Goal: Task Accomplishment & Management: Use online tool/utility

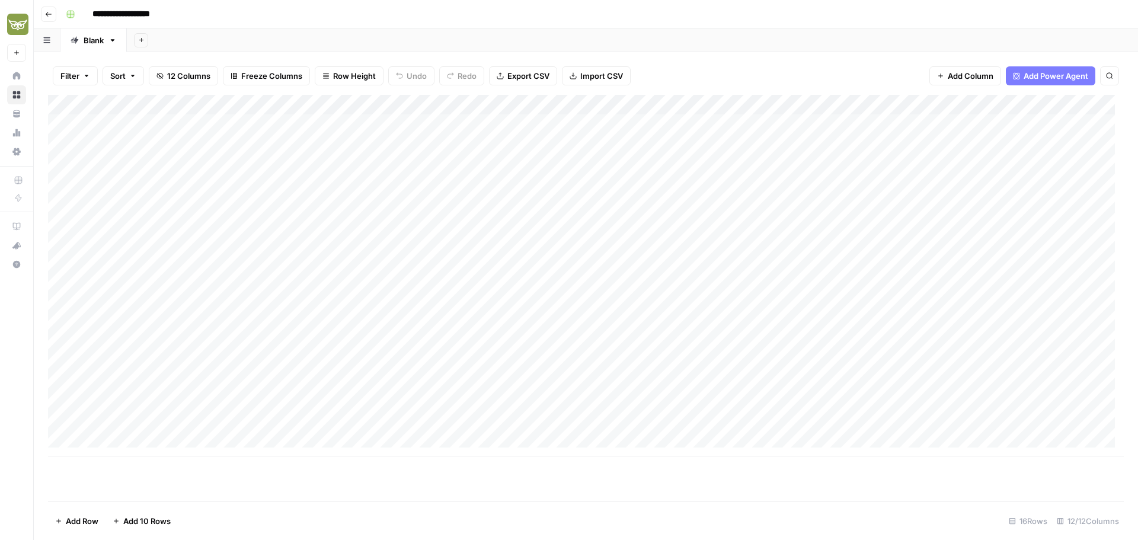
click at [716, 207] on div "Add Column" at bounding box center [586, 276] width 1076 height 362
click at [1103, 405] on div "Add Column" at bounding box center [586, 276] width 1076 height 362
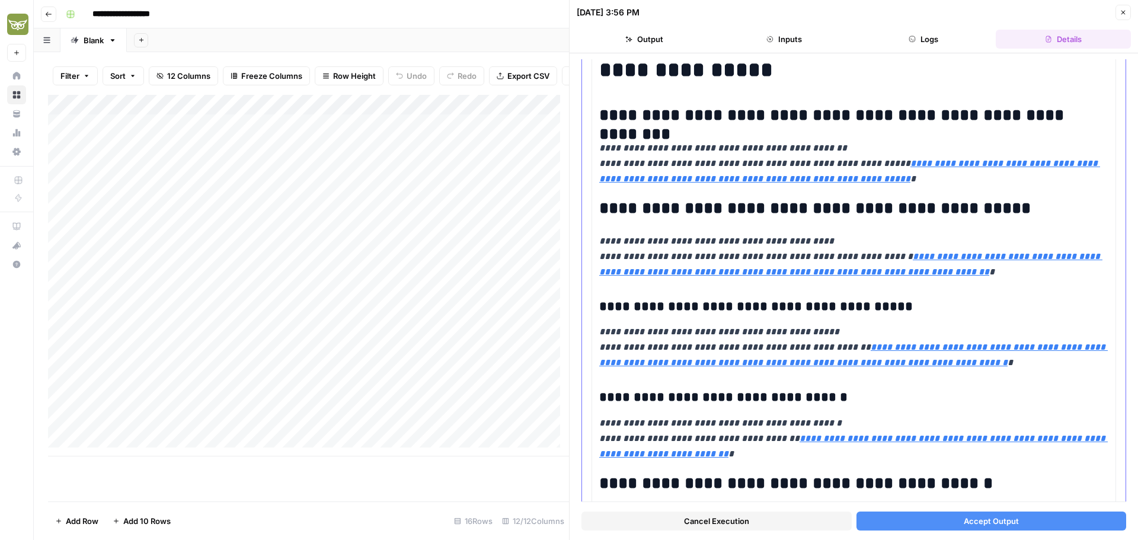
scroll to position [119, 0]
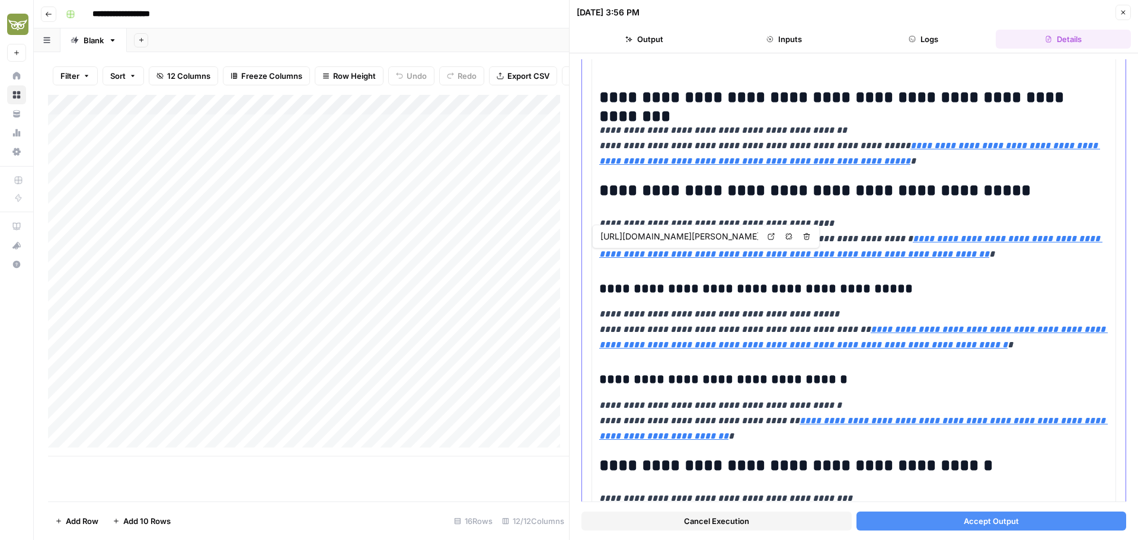
type input "[URL][DOMAIN_NAME][PERSON_NAME]"
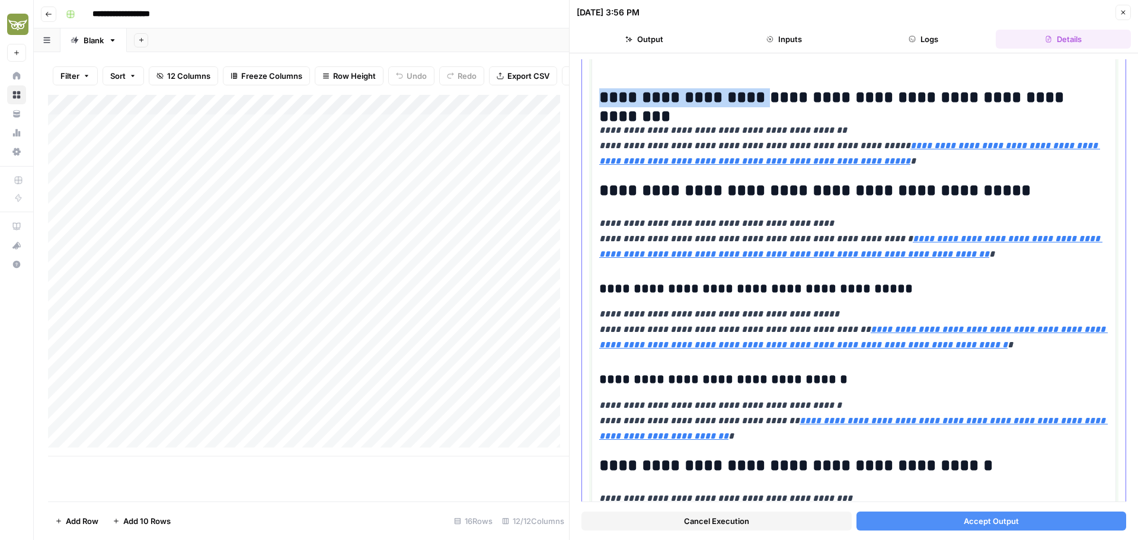
drag, startPoint x: 740, startPoint y: 103, endPoint x: 599, endPoint y: 101, distance: 140.5
click at [599, 101] on h2 "**********" at bounding box center [849, 97] width 500 height 19
click at [733, 97] on h2 "**********" at bounding box center [849, 97] width 500 height 19
click at [736, 97] on h2 "**********" at bounding box center [849, 97] width 500 height 19
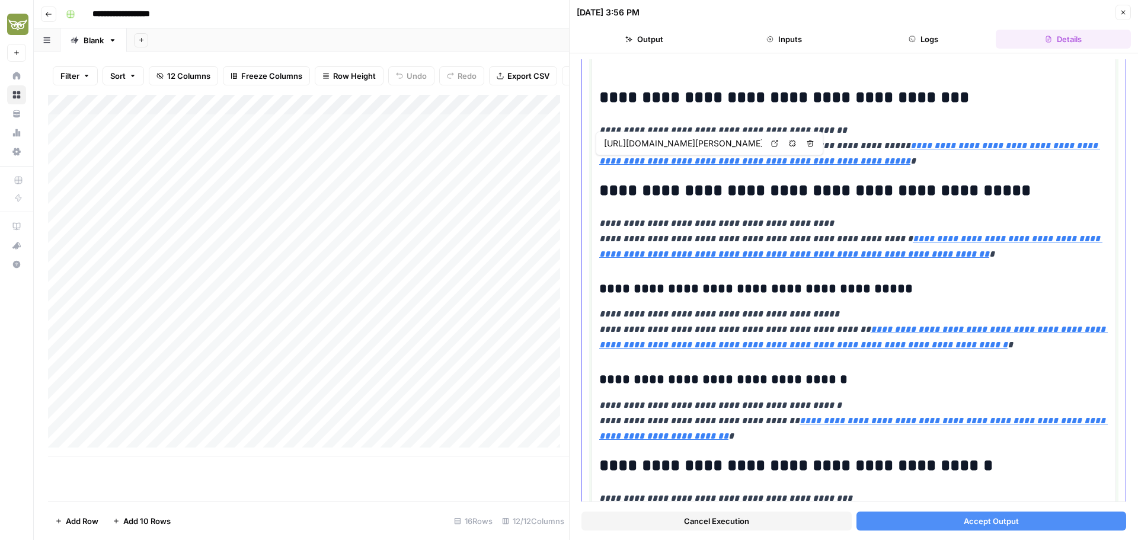
type input "[URL][DOMAIN_NAME][PERSON_NAME]"
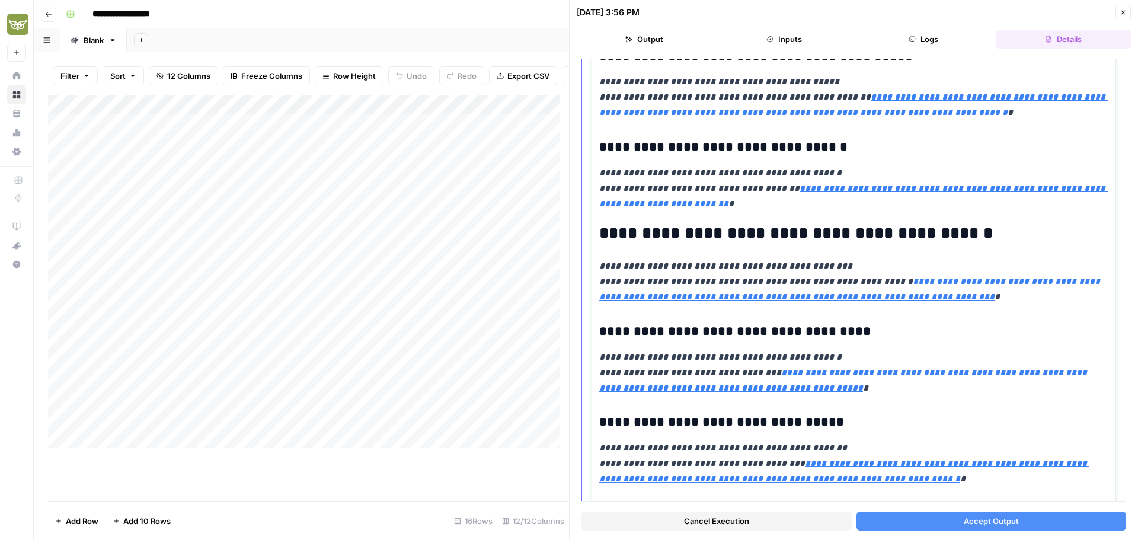
scroll to position [356, 0]
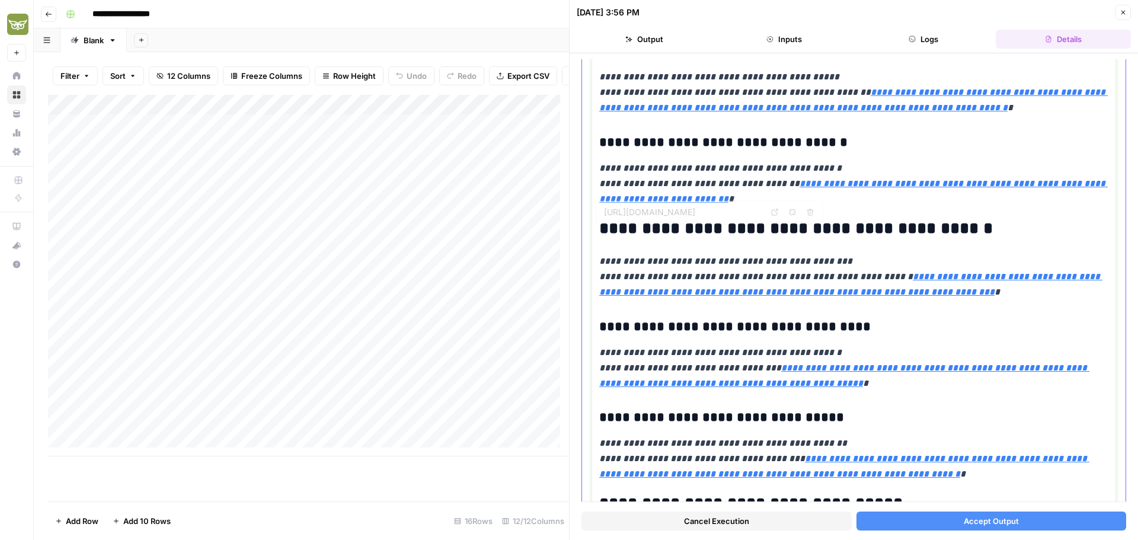
type input "[URL][DOMAIN_NAME][PERSON_NAME]"
type input "[URL][DOMAIN_NAME]"
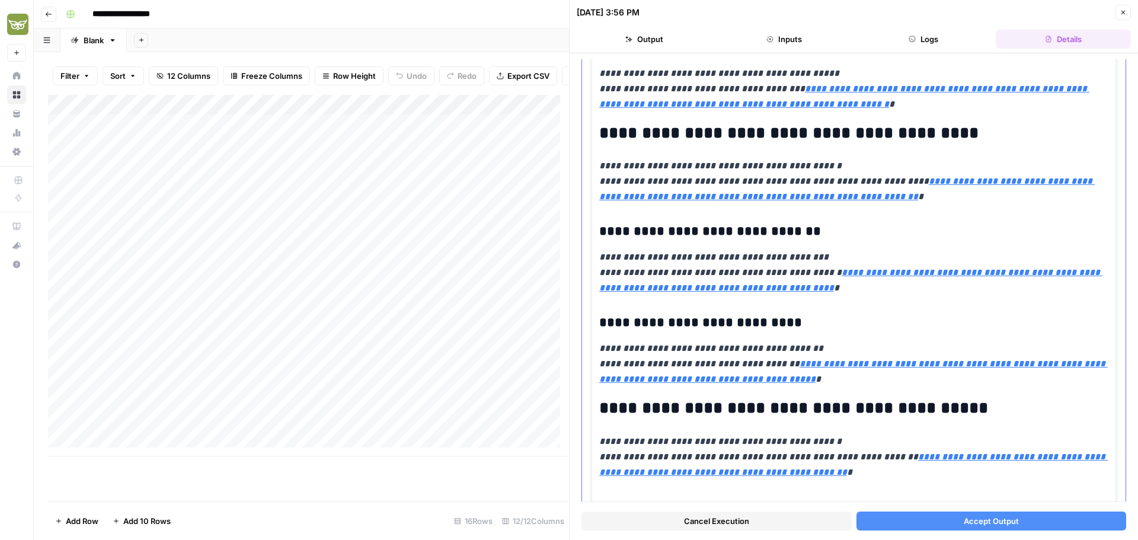
scroll to position [1185, 0]
click at [766, 77] on em "**********" at bounding box center [719, 72] width 240 height 9
click at [734, 77] on em "**********" at bounding box center [719, 72] width 240 height 9
click at [778, 77] on em "**********" at bounding box center [719, 72] width 240 height 9
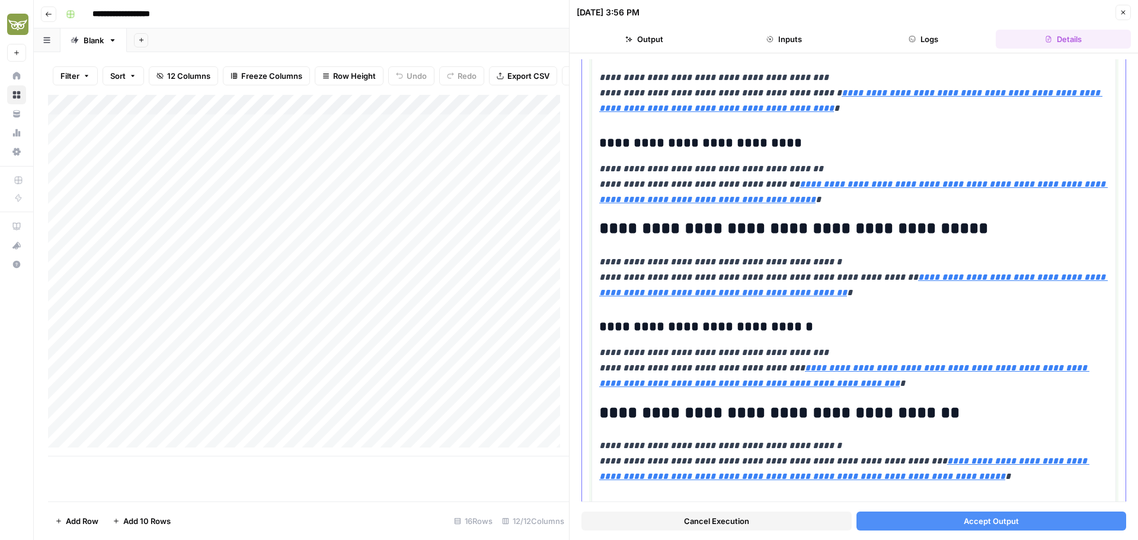
type input "[URL][DOMAIN_NAME]"
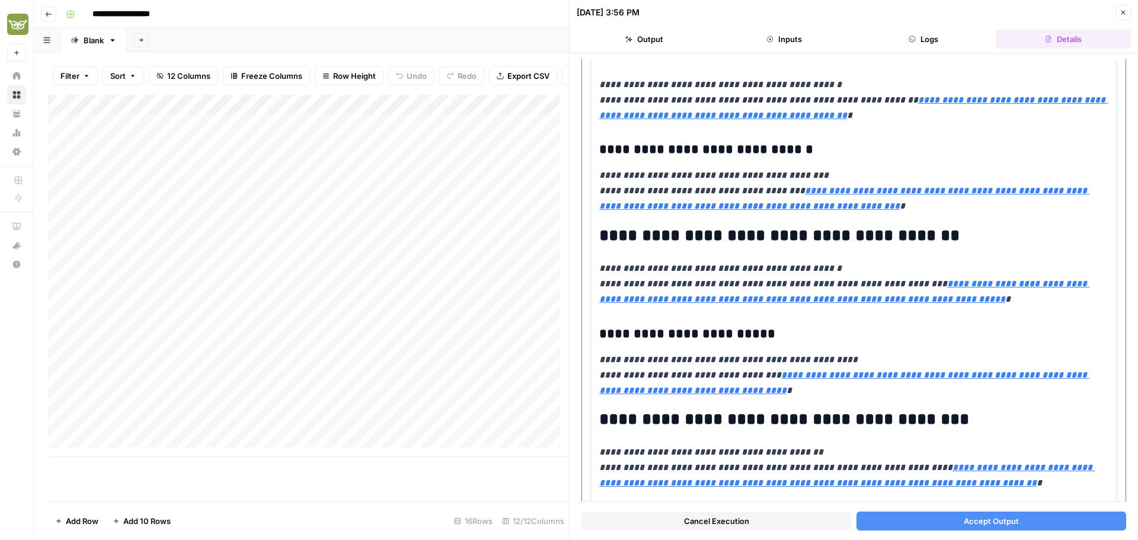
scroll to position [1600, 0]
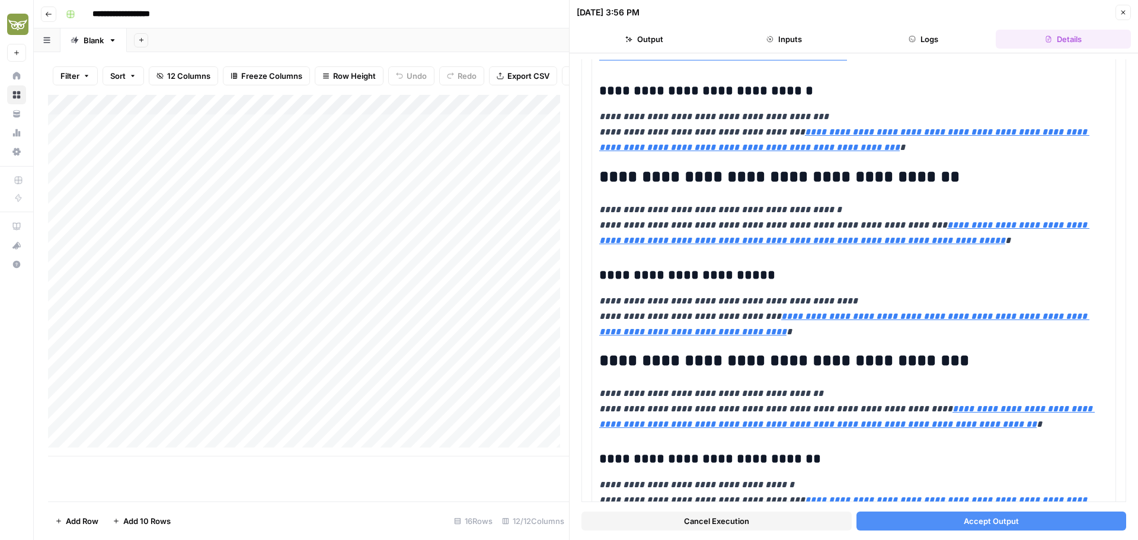
click at [969, 518] on span "Accept Output" at bounding box center [991, 521] width 55 height 12
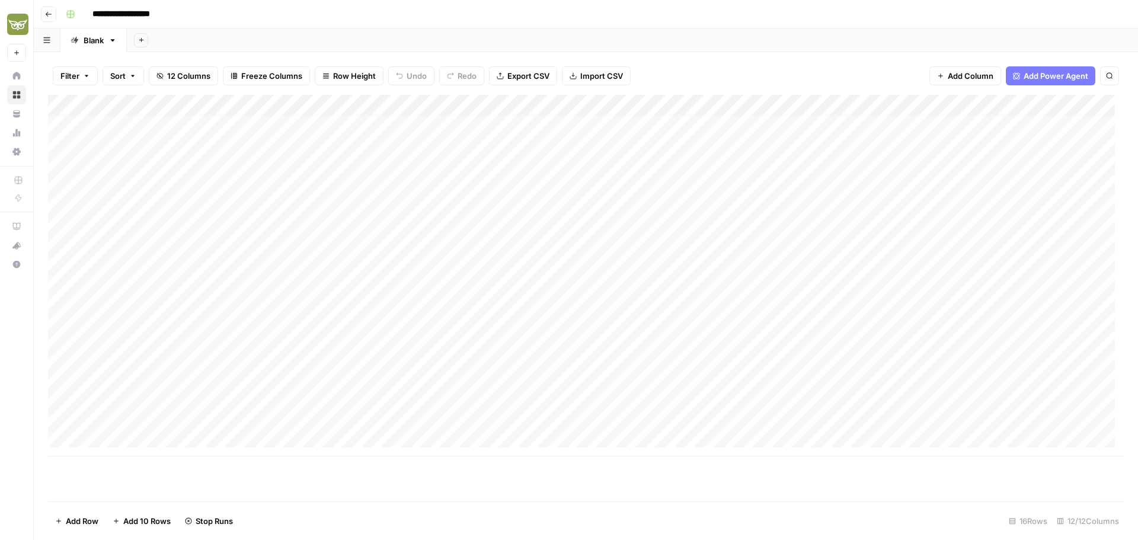
scroll to position [9, 0]
click at [142, 436] on div "Add Column" at bounding box center [586, 276] width 1076 height 362
click at [142, 461] on div "Add Column" at bounding box center [586, 286] width 1076 height 382
click at [159, 432] on div "Add Column" at bounding box center [586, 296] width 1076 height 402
click at [144, 458] on div "Add Column" at bounding box center [586, 296] width 1076 height 402
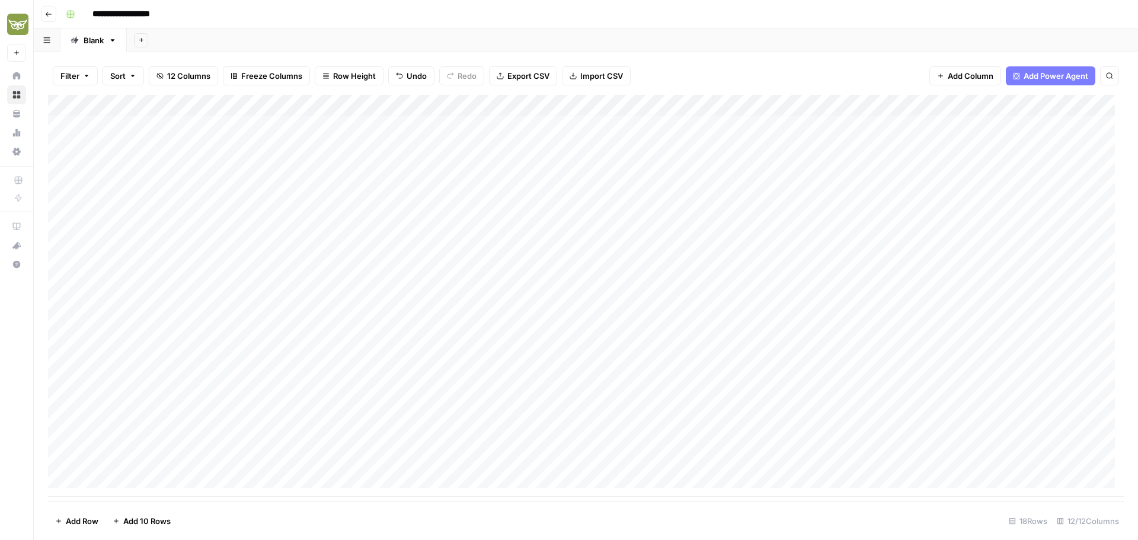
click at [140, 439] on div "Add Column" at bounding box center [586, 296] width 1076 height 402
click at [248, 437] on div "Add Column" at bounding box center [586, 296] width 1076 height 402
click at [433, 439] on div "Add Column" at bounding box center [586, 296] width 1076 height 402
click at [536, 436] on div "Add Column" at bounding box center [586, 296] width 1076 height 402
click at [937, 439] on div "Add Column" at bounding box center [586, 296] width 1076 height 402
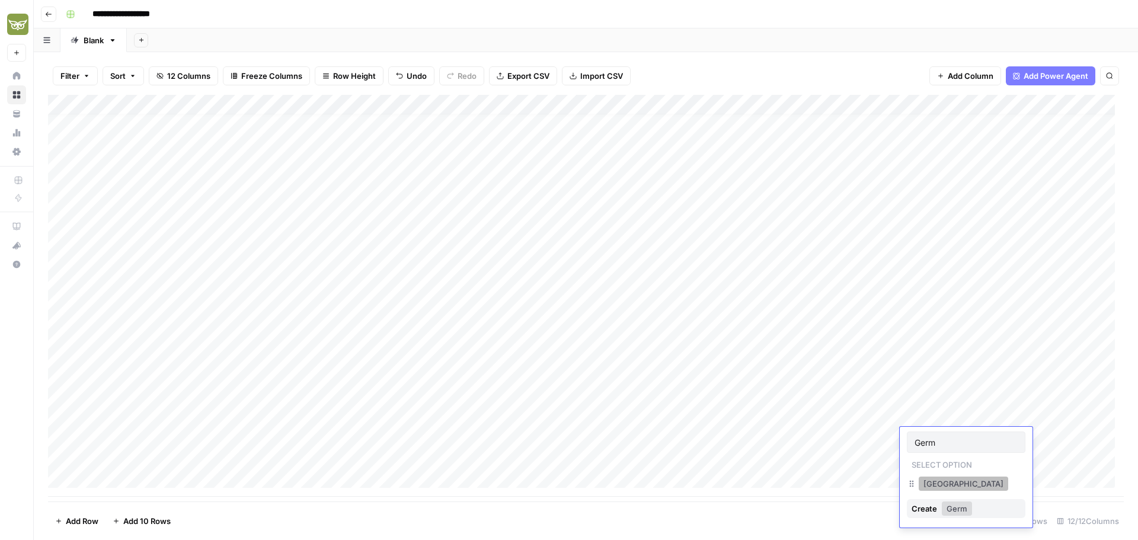
type input "Germ"
click at [942, 484] on button "[GEOGRAPHIC_DATA]" at bounding box center [964, 484] width 90 height 14
drag, startPoint x: 795, startPoint y: 103, endPoint x: 746, endPoint y: 106, distance: 49.3
click at [746, 106] on div "Add Column" at bounding box center [586, 296] width 1076 height 402
drag, startPoint x: 853, startPoint y: 99, endPoint x: 792, endPoint y: 103, distance: 61.2
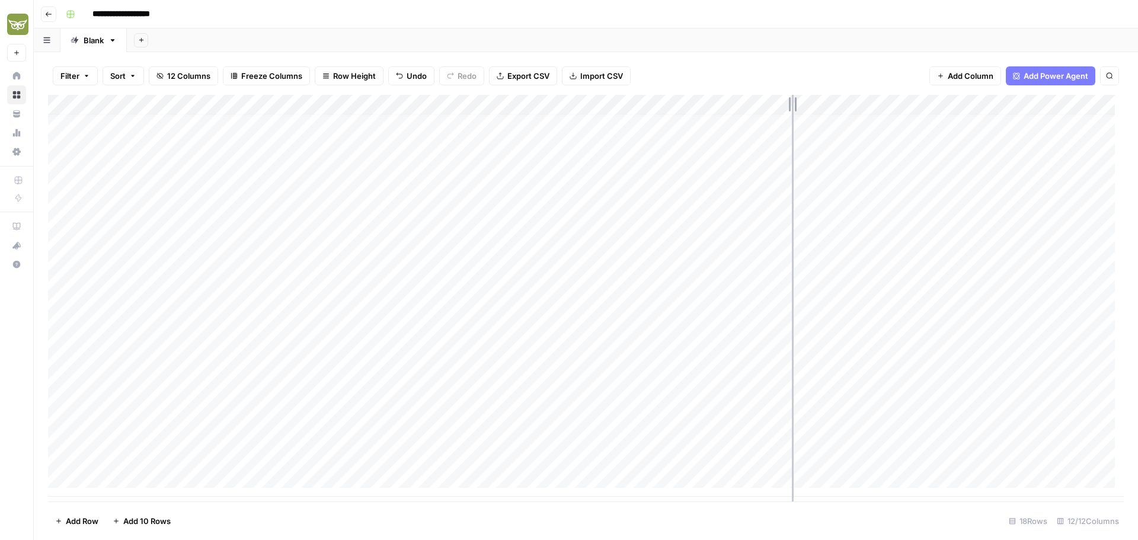
click at [792, 103] on div "Add Column" at bounding box center [586, 296] width 1076 height 402
drag, startPoint x: 806, startPoint y: 105, endPoint x: 817, endPoint y: 105, distance: 11.9
click at [817, 105] on div "Add Column" at bounding box center [586, 296] width 1076 height 402
drag, startPoint x: 412, startPoint y: 103, endPoint x: 346, endPoint y: 109, distance: 66.7
click at [346, 109] on div "Add Column" at bounding box center [586, 296] width 1076 height 402
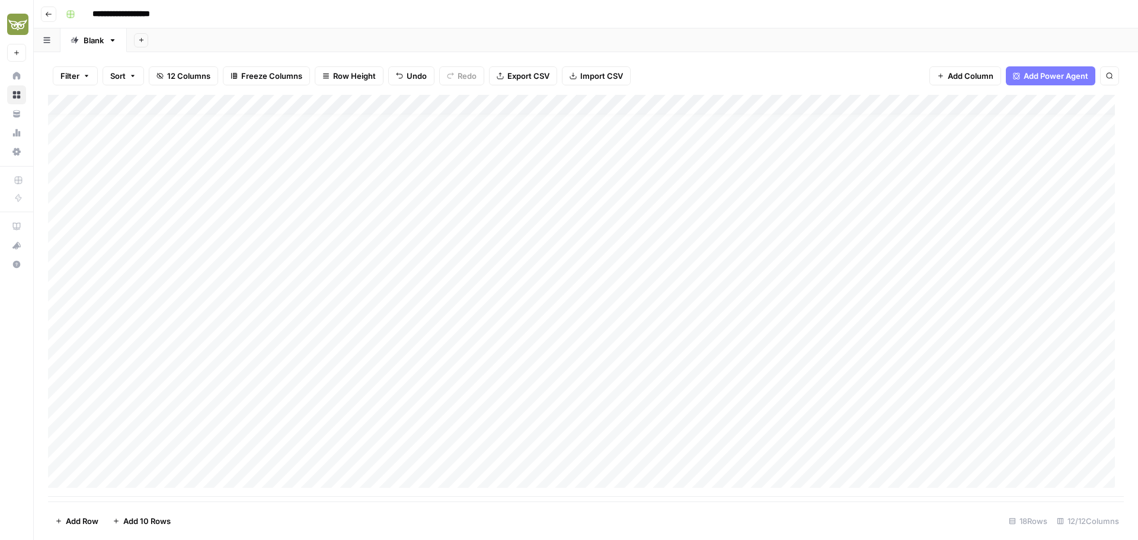
click at [930, 436] on div "Add Column" at bounding box center [586, 296] width 1076 height 402
click at [169, 459] on div "Add Column" at bounding box center [586, 296] width 1076 height 402
click at [248, 458] on div "Add Column" at bounding box center [586, 296] width 1076 height 402
click at [410, 458] on div "Add Column" at bounding box center [586, 296] width 1076 height 402
click at [515, 456] on div "Add Column" at bounding box center [586, 296] width 1076 height 402
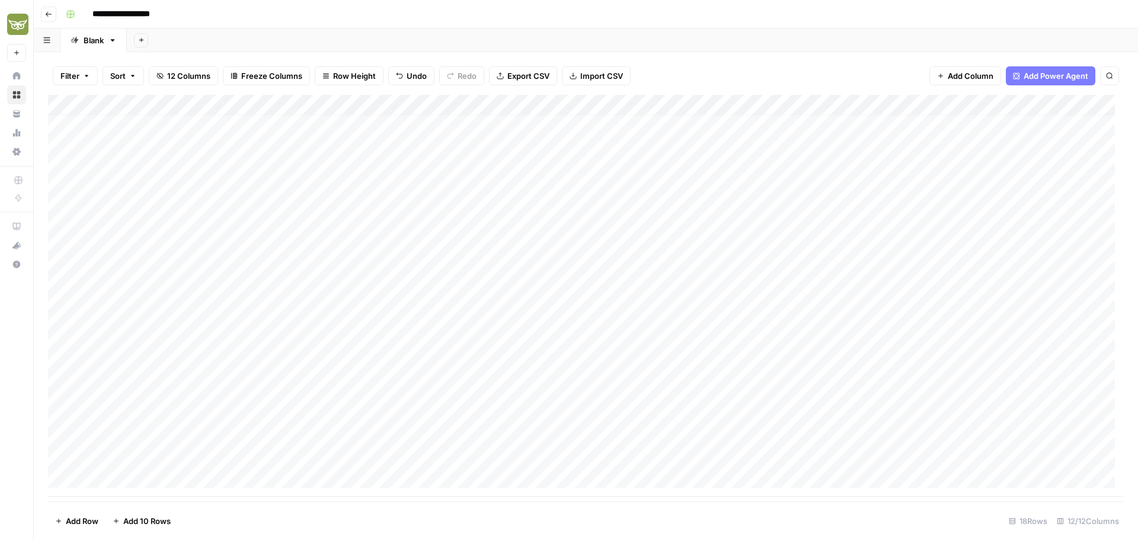
click at [540, 454] on div "Add Column" at bounding box center [586, 296] width 1076 height 402
type textarea "**********"
click at [521, 436] on div "Add Column" at bounding box center [586, 296] width 1076 height 402
click at [807, 458] on div "Add Column" at bounding box center [586, 296] width 1076 height 402
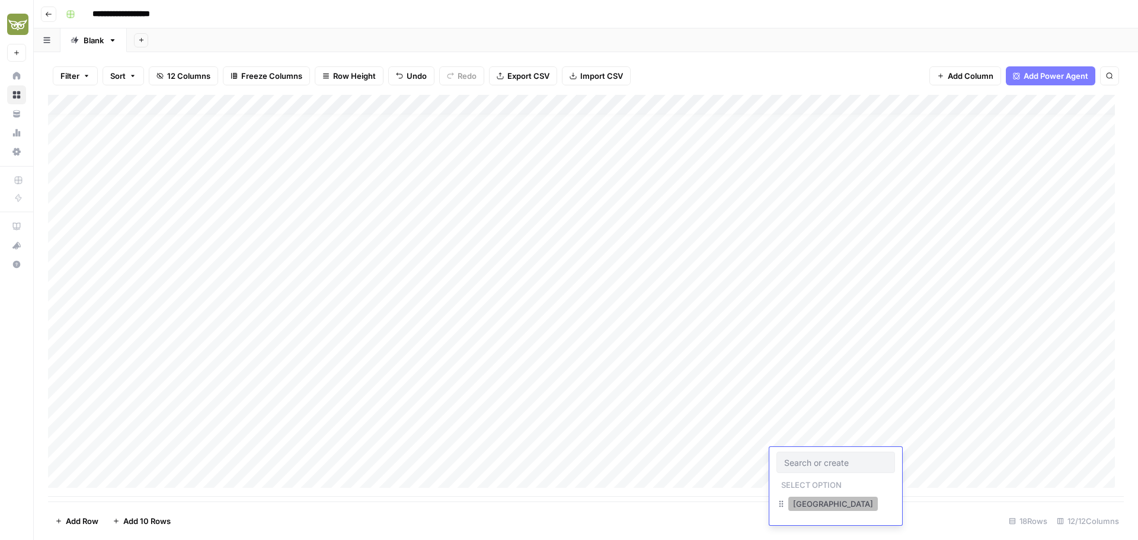
click at [807, 504] on button "[GEOGRAPHIC_DATA]" at bounding box center [833, 504] width 90 height 14
click at [926, 459] on div "Add Column" at bounding box center [586, 296] width 1076 height 402
click at [634, 193] on div "Add Column" at bounding box center [586, 296] width 1076 height 402
click at [134, 476] on div "Add Column" at bounding box center [586, 296] width 1076 height 402
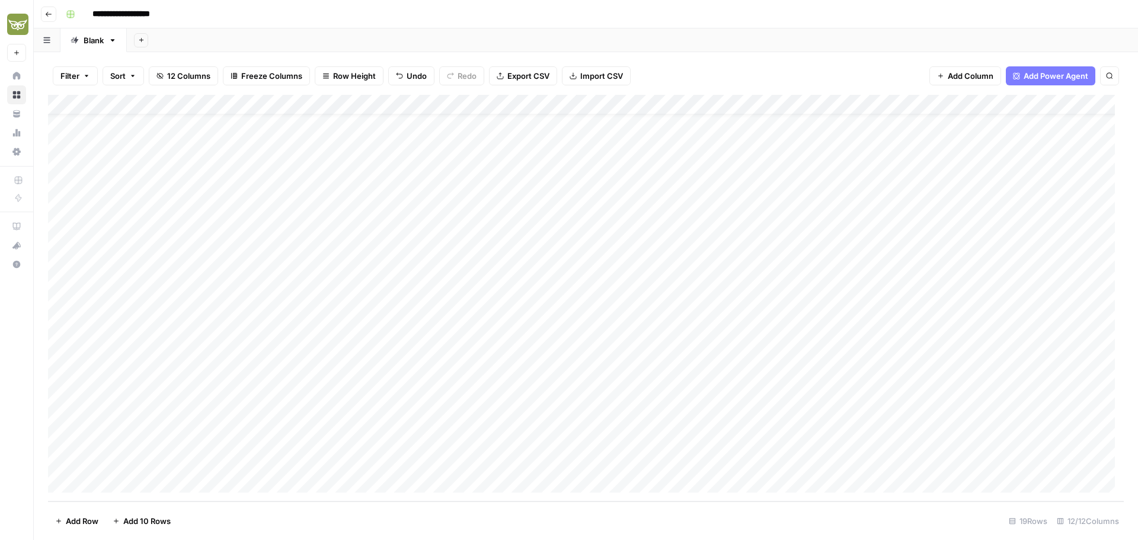
click at [157, 443] on div "Add Column" at bounding box center [586, 298] width 1076 height 407
click at [158, 464] on div "Add Column" at bounding box center [586, 298] width 1076 height 407
click at [247, 463] on div "Add Column" at bounding box center [586, 298] width 1076 height 407
click at [393, 439] on div "Add Column" at bounding box center [586, 298] width 1076 height 407
click at [401, 458] on div "Add Column" at bounding box center [586, 298] width 1076 height 407
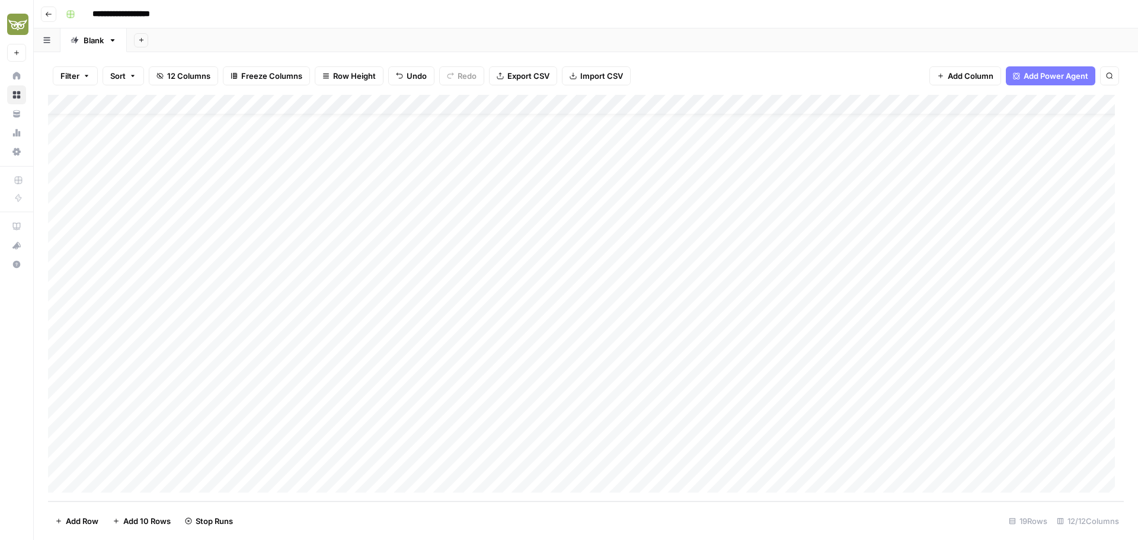
click at [520, 442] on div "Add Column" at bounding box center [586, 298] width 1076 height 407
click at [516, 459] on div "Add Column" at bounding box center [586, 298] width 1076 height 407
click at [632, 177] on div "Add Column" at bounding box center [586, 298] width 1076 height 407
click at [624, 458] on div "Add Column" at bounding box center [586, 298] width 1076 height 407
click at [791, 442] on div "Add Column" at bounding box center [586, 298] width 1076 height 407
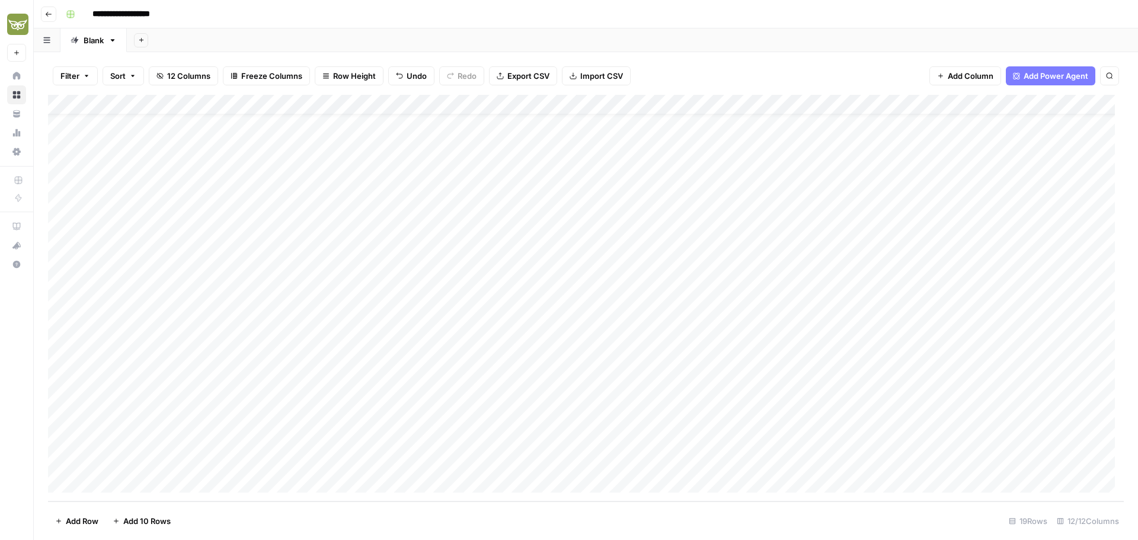
click at [788, 462] on div "Add Column" at bounding box center [586, 298] width 1076 height 407
click at [804, 465] on div "Add Column" at bounding box center [586, 298] width 1076 height 407
click at [812, 510] on button "[GEOGRAPHIC_DATA]" at bounding box center [833, 508] width 90 height 14
click at [545, 404] on div "Add Column" at bounding box center [586, 298] width 1076 height 407
click at [545, 401] on div "Add Column" at bounding box center [586, 298] width 1076 height 407
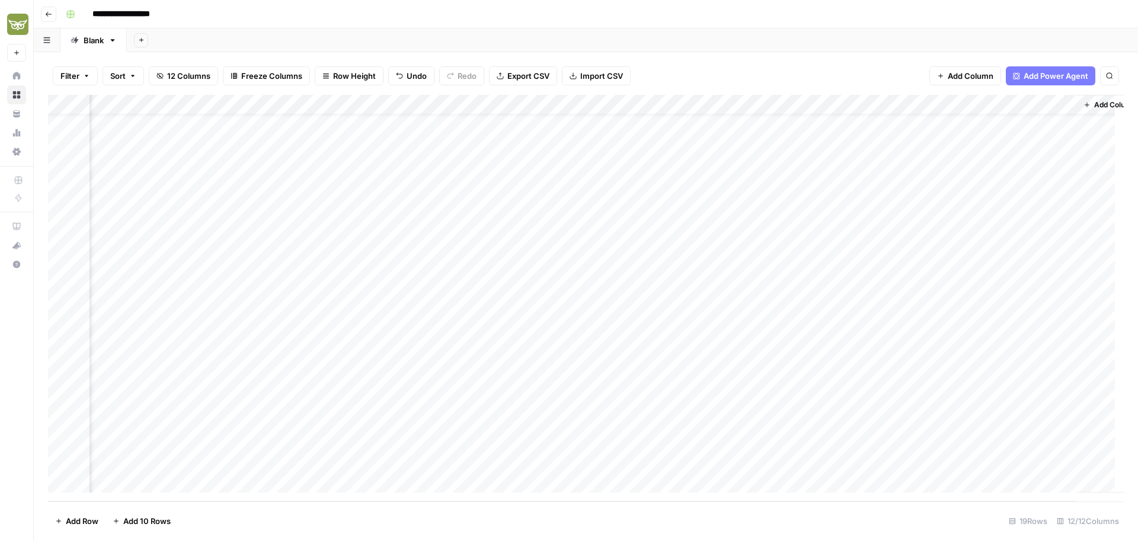
scroll to position [24, 255]
click at [702, 382] on div "Add Column" at bounding box center [586, 298] width 1076 height 407
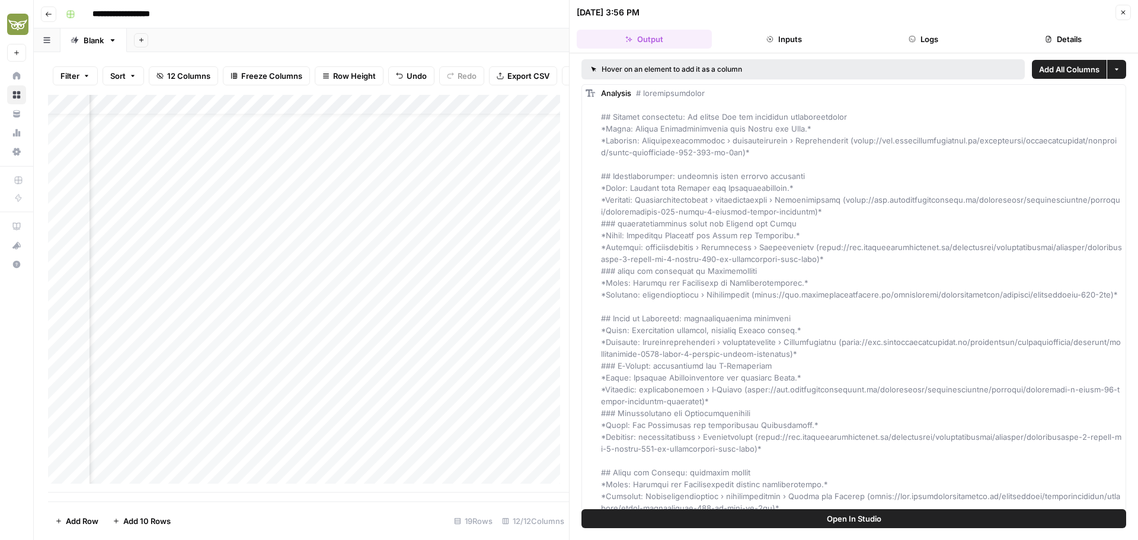
click at [1121, 15] on icon "button" at bounding box center [1123, 12] width 7 height 7
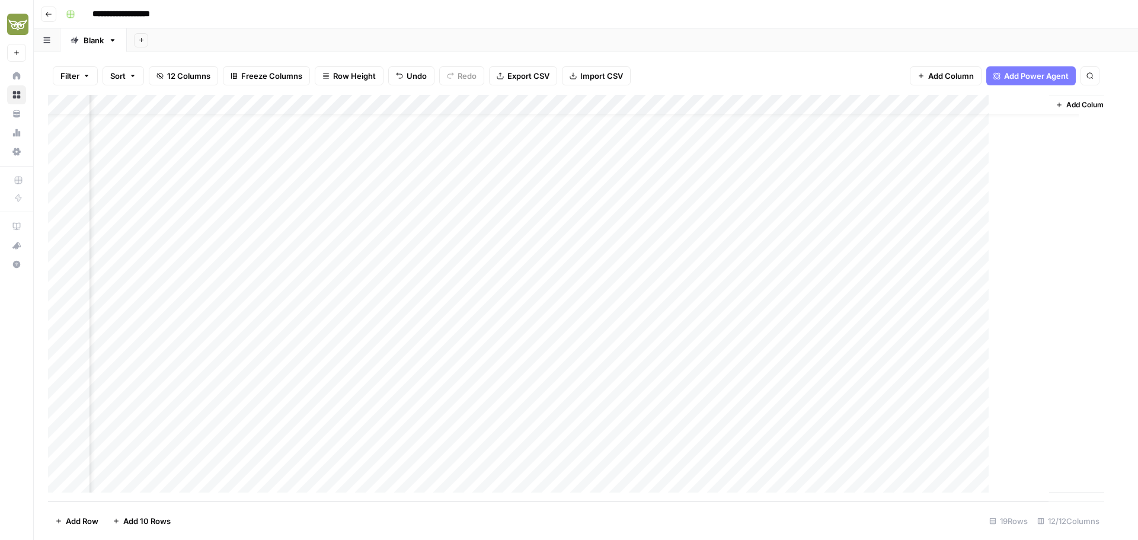
scroll to position [24, 241]
click at [715, 402] on div "Add Column" at bounding box center [586, 298] width 1076 height 407
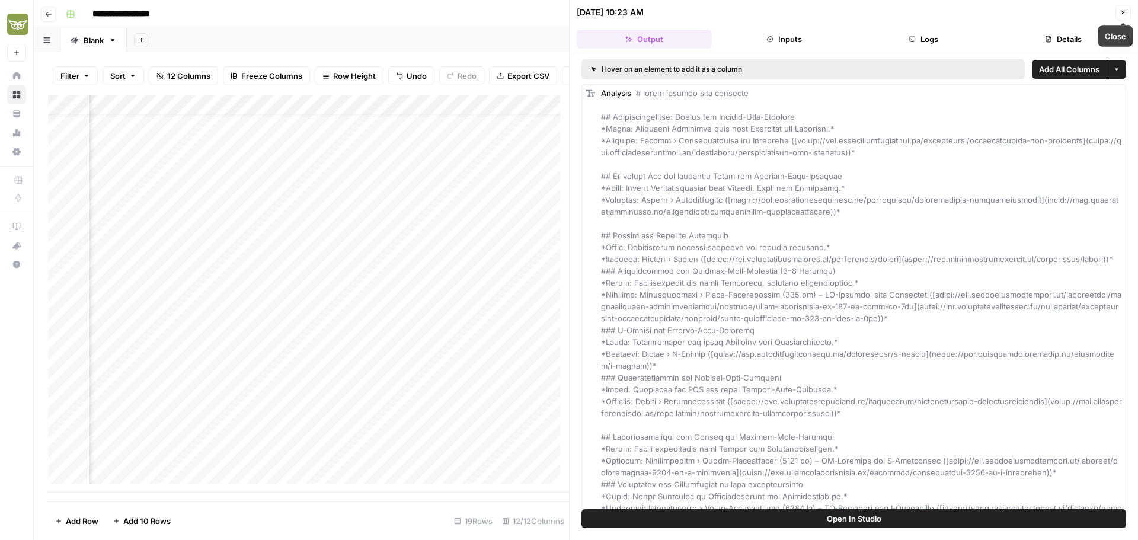
click at [1121, 12] on icon "button" at bounding box center [1123, 12] width 7 height 7
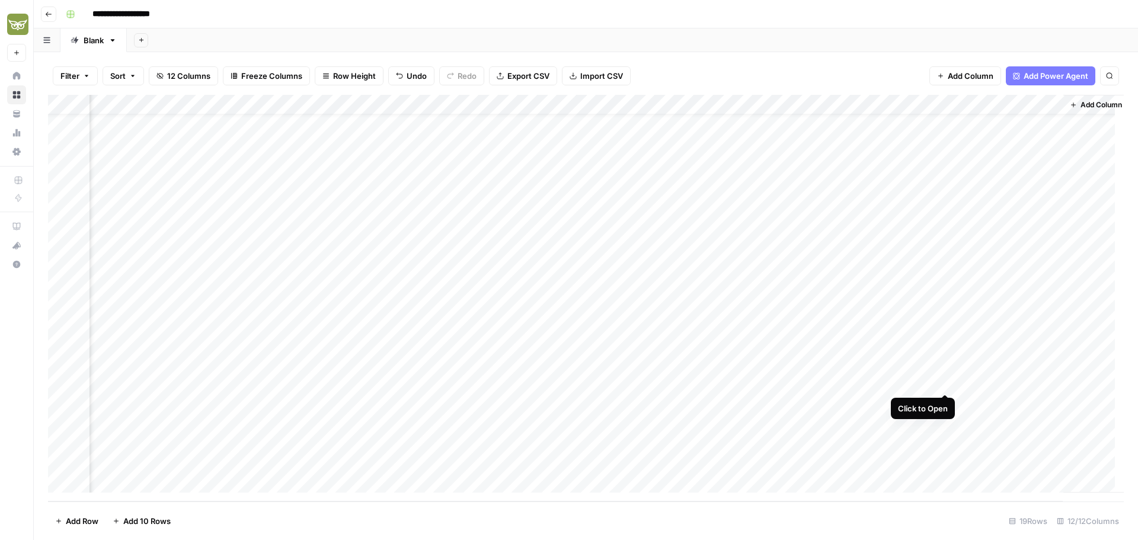
click at [946, 379] on div "Add Column" at bounding box center [586, 298] width 1076 height 407
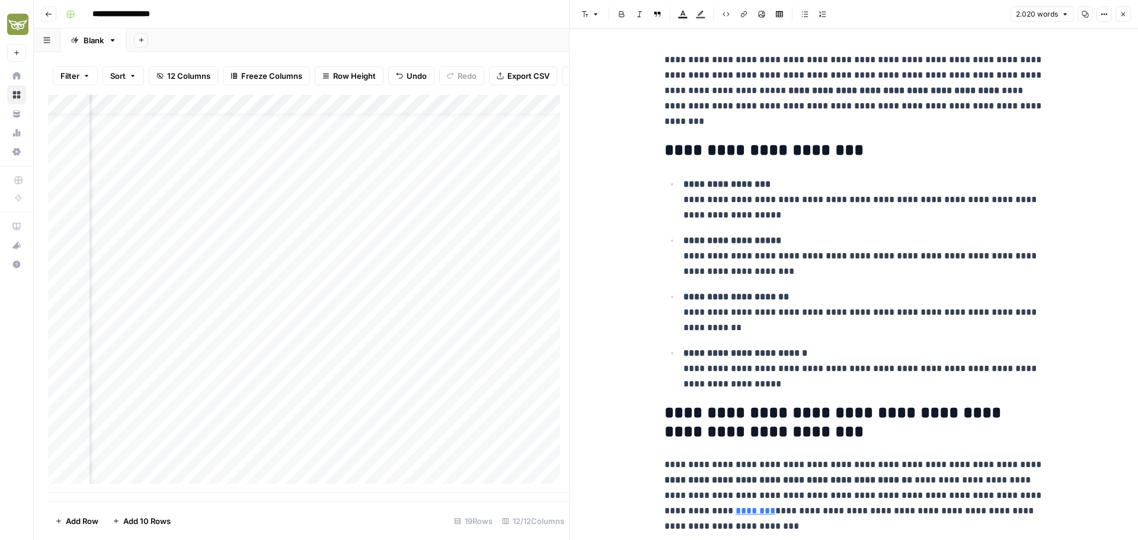
click at [1122, 18] on button "Close" at bounding box center [1123, 14] width 15 height 15
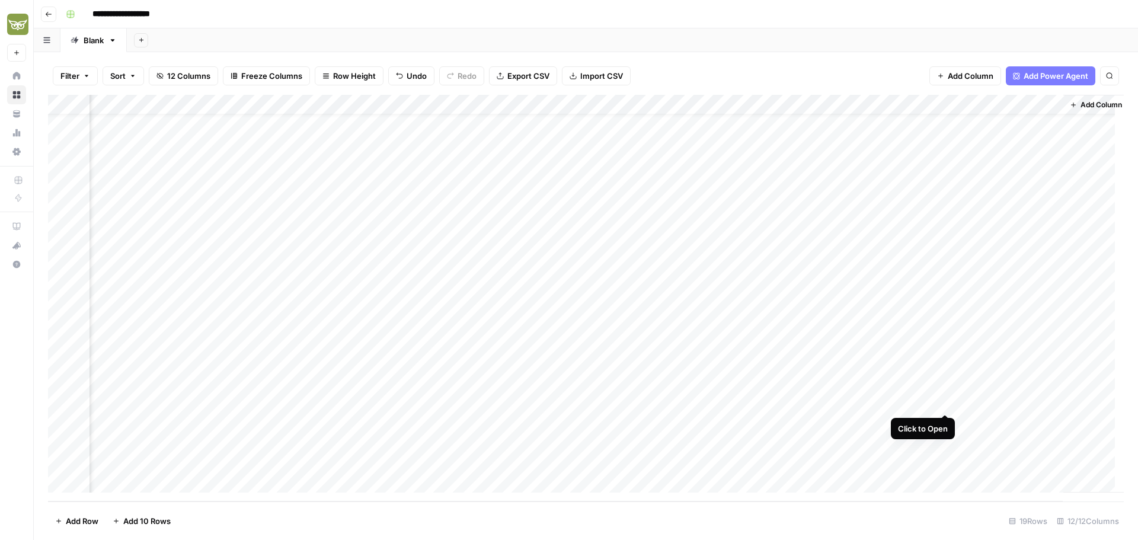
click at [944, 401] on div "Add Column" at bounding box center [586, 298] width 1076 height 407
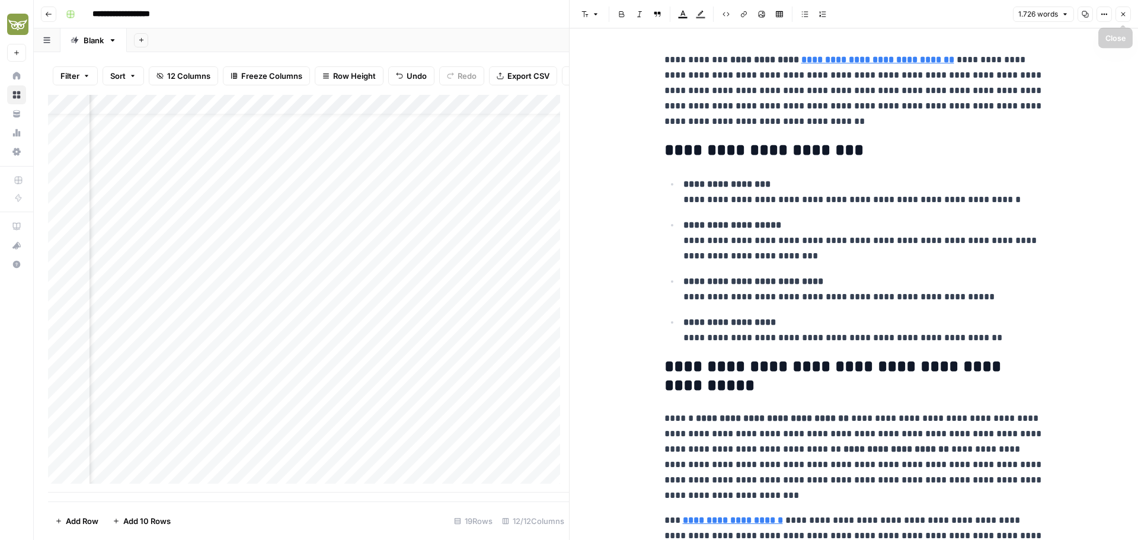
click at [1124, 12] on icon "button" at bounding box center [1123, 14] width 7 height 7
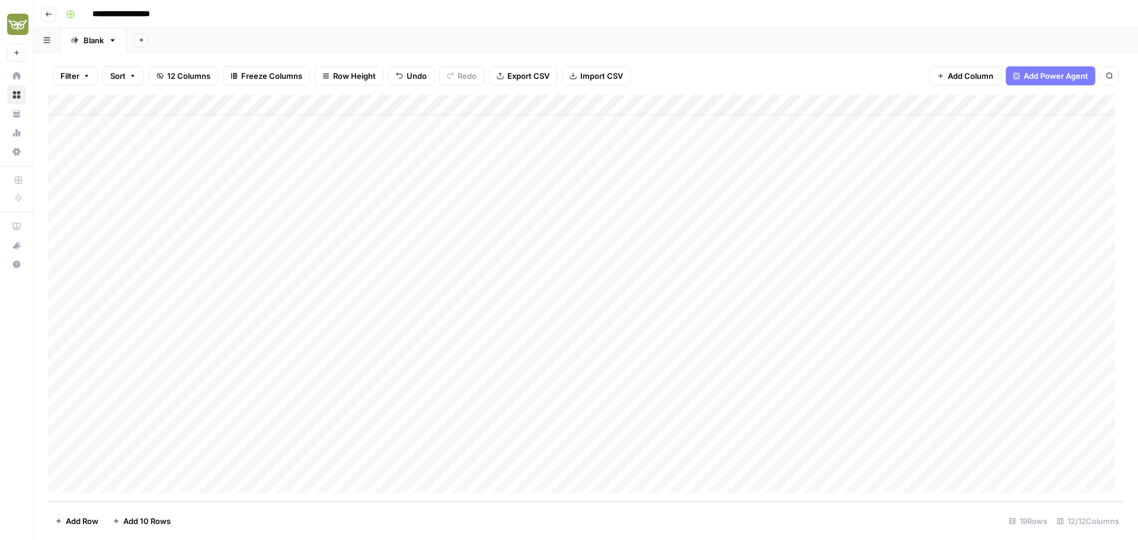
scroll to position [24, 0]
click at [146, 381] on div "Add Column" at bounding box center [586, 298] width 1076 height 407
click at [140, 481] on div "Add Column" at bounding box center [586, 298] width 1076 height 407
type textarea "**********"
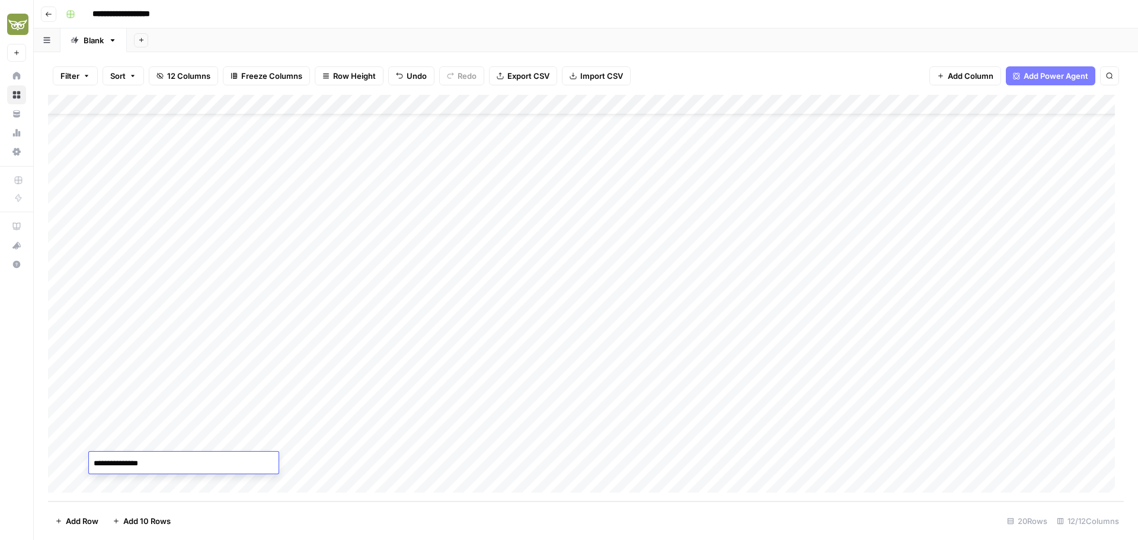
click at [366, 468] on div "Add Column" at bounding box center [586, 298] width 1076 height 407
click at [253, 466] on div "Add Column" at bounding box center [586, 298] width 1076 height 407
click at [412, 359] on div "Add Column" at bounding box center [586, 298] width 1076 height 407
click at [390, 466] on div "Add Column" at bounding box center [586, 298] width 1076 height 407
click at [507, 362] on div "Add Column" at bounding box center [586, 298] width 1076 height 407
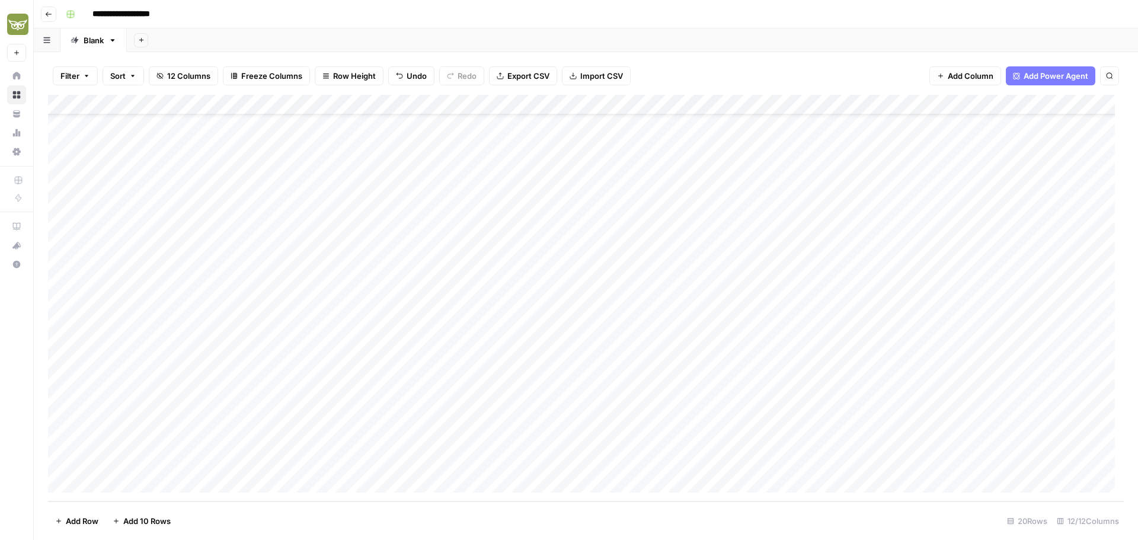
click at [500, 464] on div "Add Column" at bounding box center [586, 298] width 1076 height 407
type textarea "**********"
click at [652, 440] on div "Add Column" at bounding box center [586, 298] width 1076 height 407
click at [650, 458] on div "Add Column" at bounding box center [586, 298] width 1076 height 407
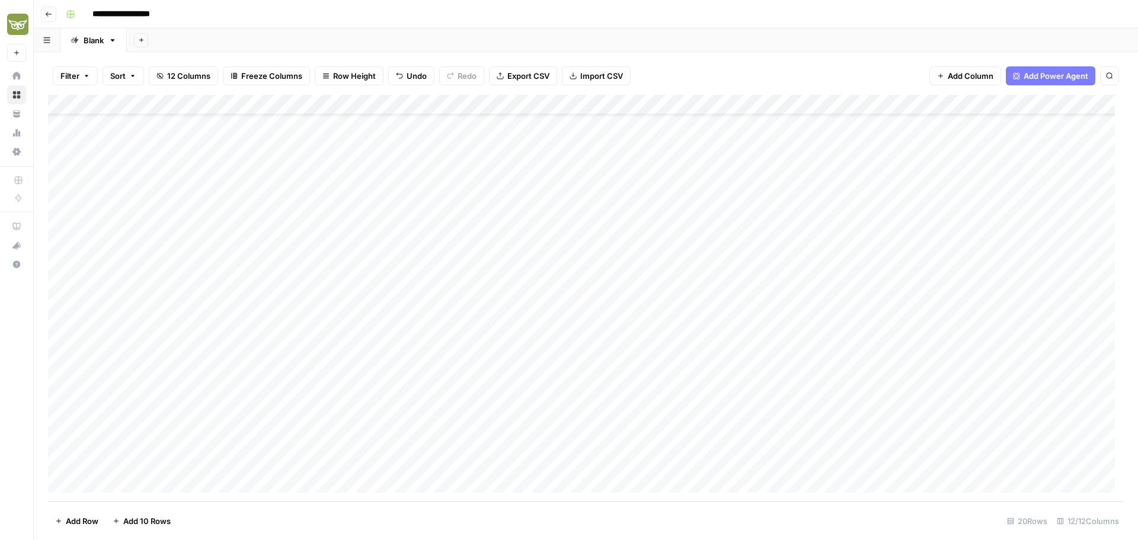
click at [795, 461] on div "Add Column" at bounding box center [586, 298] width 1076 height 407
click at [793, 444] on div "Add Column" at bounding box center [586, 298] width 1076 height 407
click at [794, 460] on div "Add Column" at bounding box center [586, 298] width 1076 height 407
click at [796, 464] on div "Add Column" at bounding box center [586, 298] width 1076 height 407
click at [810, 509] on button "[GEOGRAPHIC_DATA]" at bounding box center [833, 508] width 90 height 14
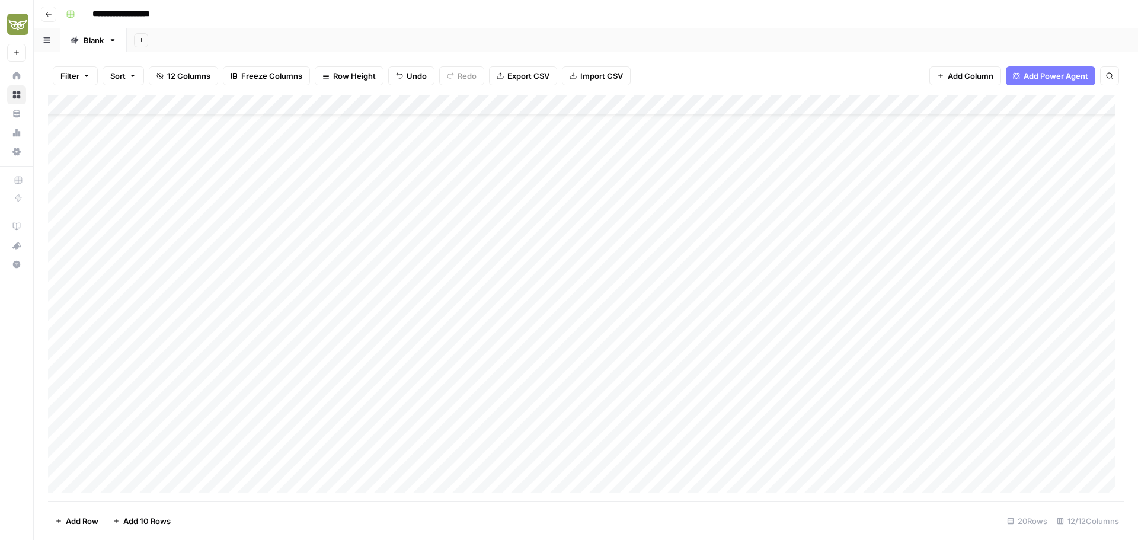
click at [929, 442] on div "Add Column" at bounding box center [586, 298] width 1076 height 407
click at [932, 462] on div "Add Column" at bounding box center [586, 298] width 1076 height 407
click at [971, 403] on div "Add Column" at bounding box center [586, 298] width 1076 height 407
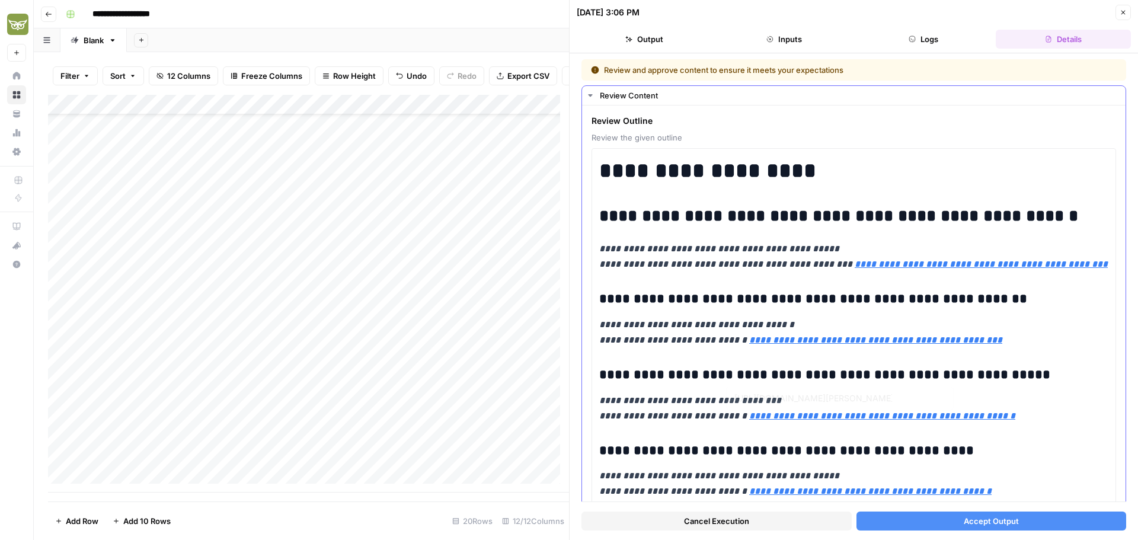
type input "[URL][DOMAIN_NAME]"
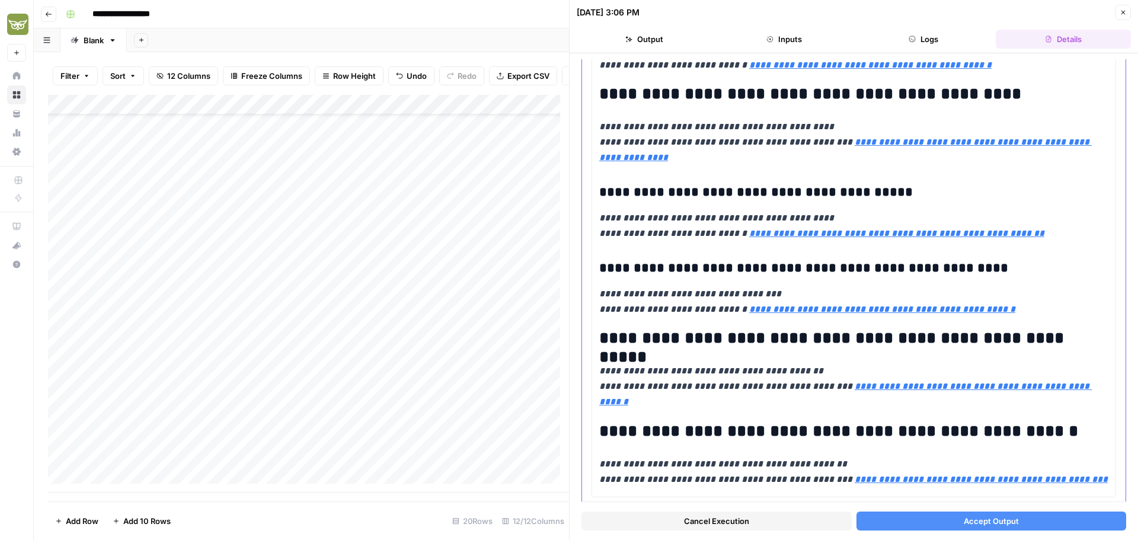
scroll to position [672, 0]
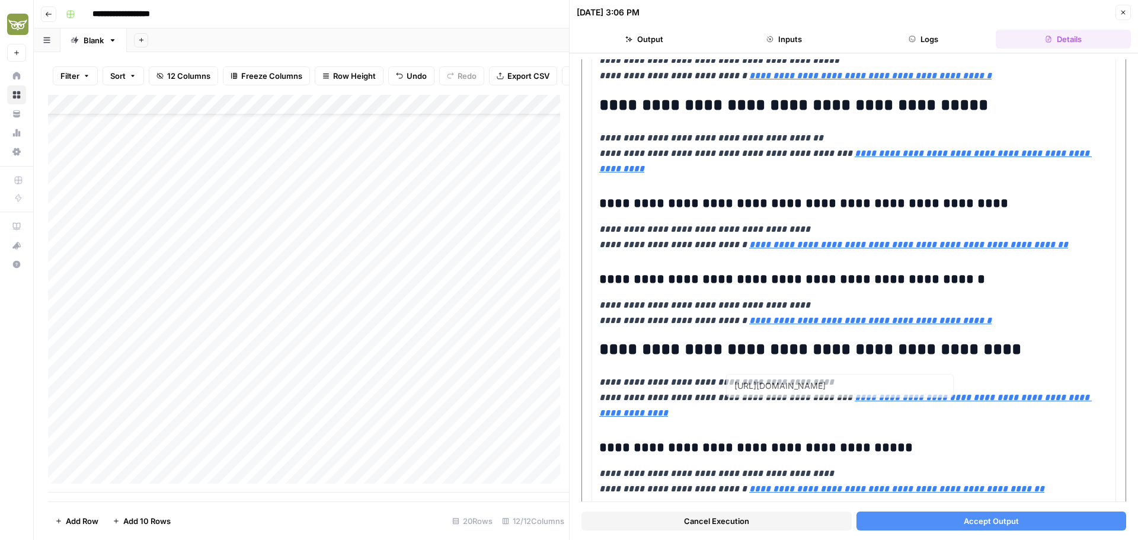
type input "[URL][DOMAIN_NAME]"
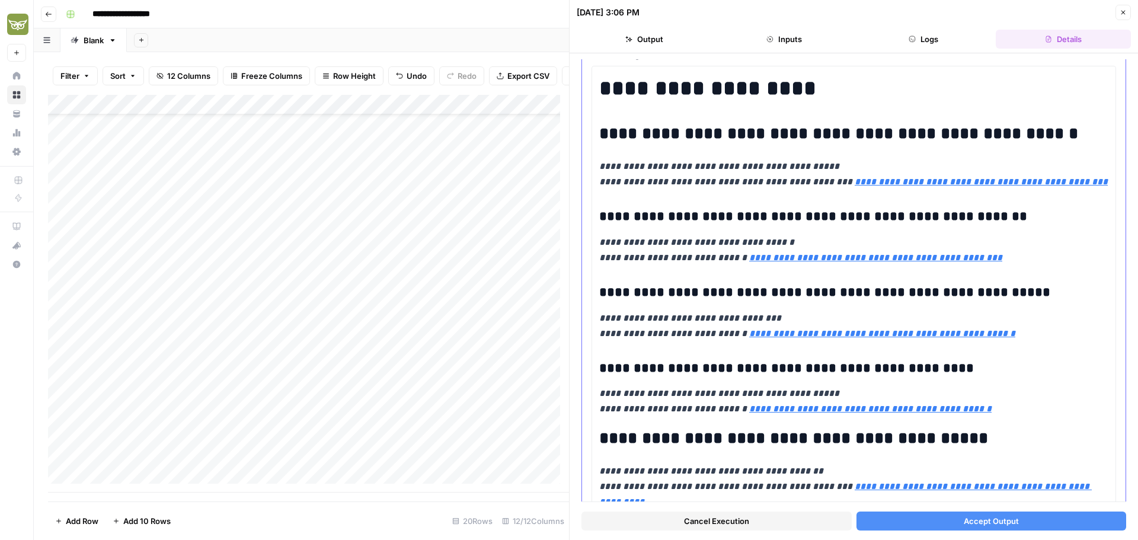
scroll to position [79, 0]
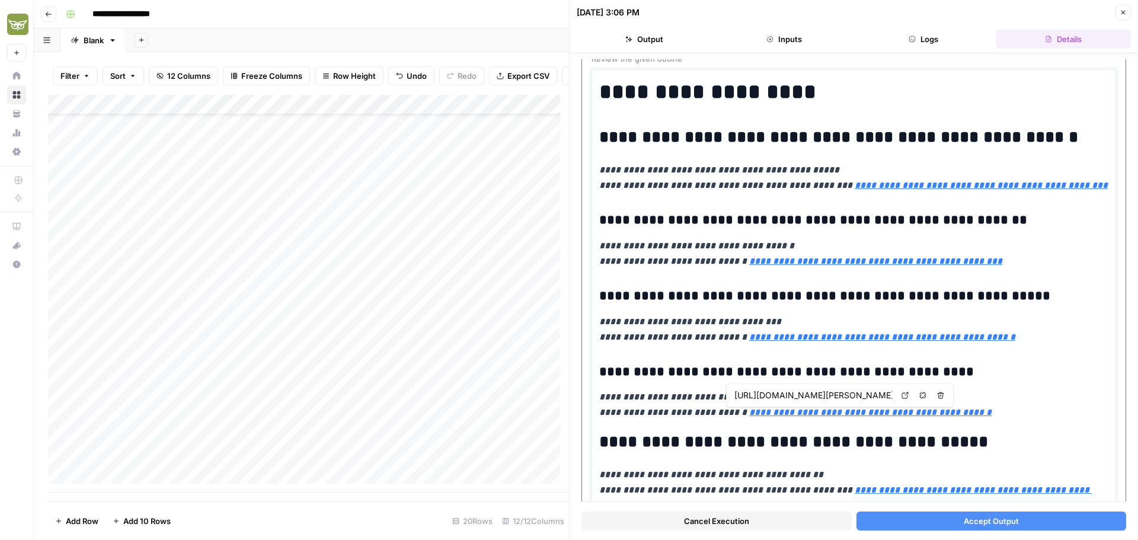
drag, startPoint x: 990, startPoint y: 414, endPoint x: 880, endPoint y: 380, distance: 115.9
click at [880, 380] on h3 "**********" at bounding box center [849, 372] width 500 height 17
drag, startPoint x: 982, startPoint y: 413, endPoint x: 601, endPoint y: 216, distance: 429.2
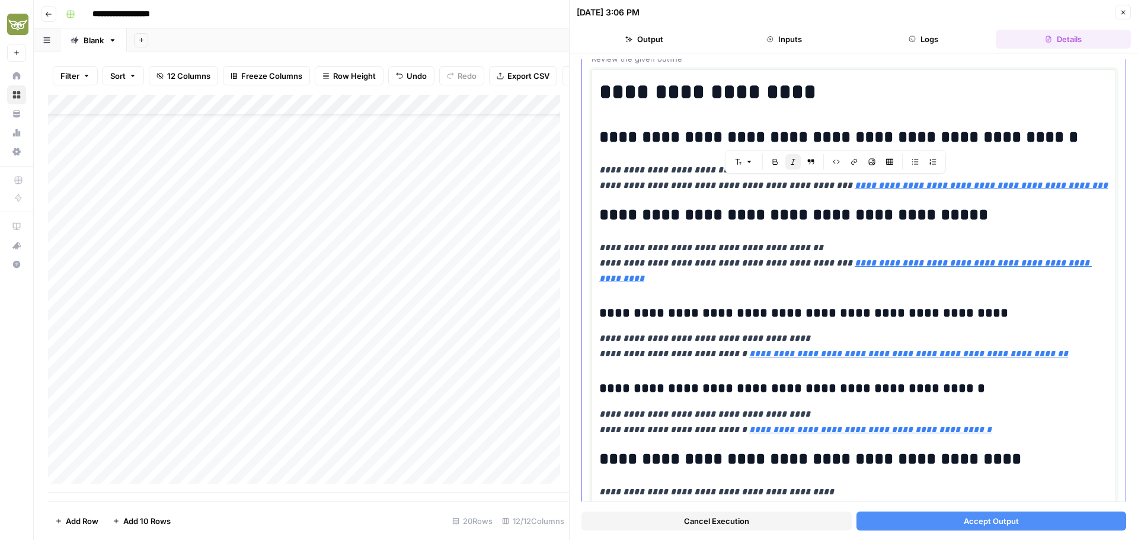
drag, startPoint x: 1068, startPoint y: 186, endPoint x: 600, endPoint y: 193, distance: 468.3
click at [600, 193] on p "**********" at bounding box center [853, 177] width 509 height 31
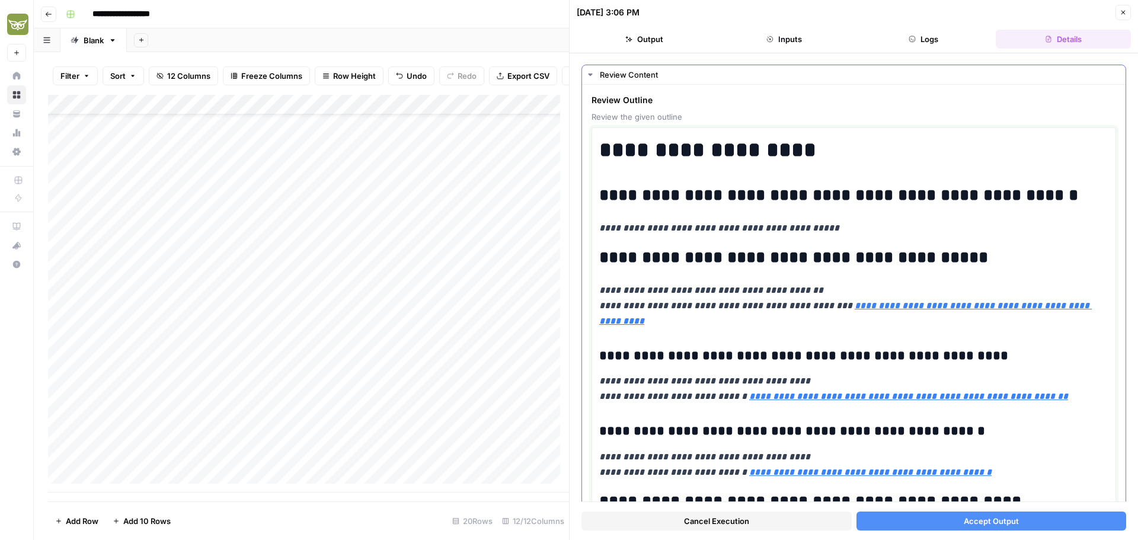
scroll to position [0, 0]
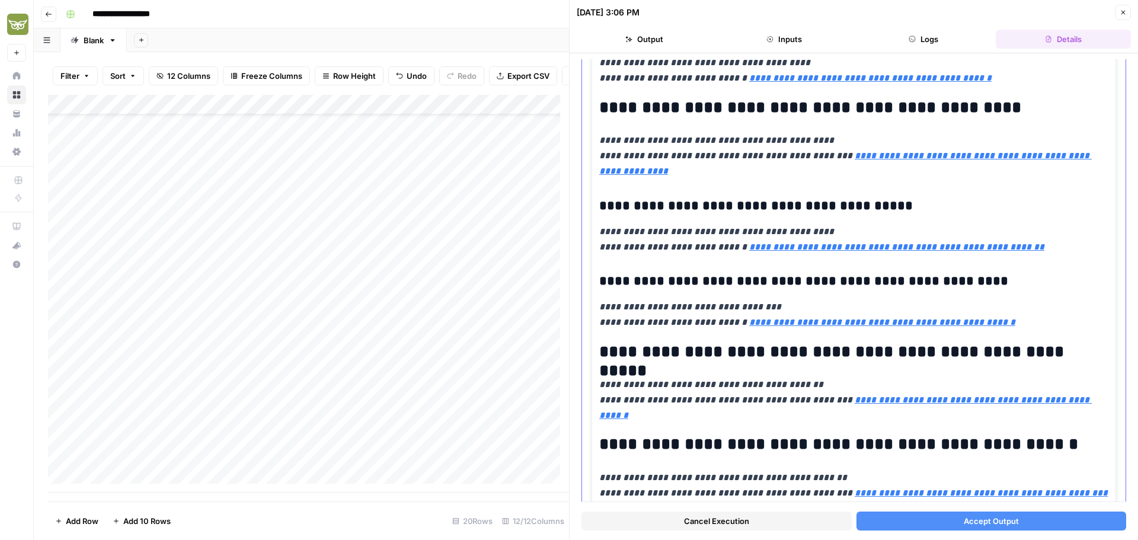
type input "[URL][DOMAIN_NAME]"
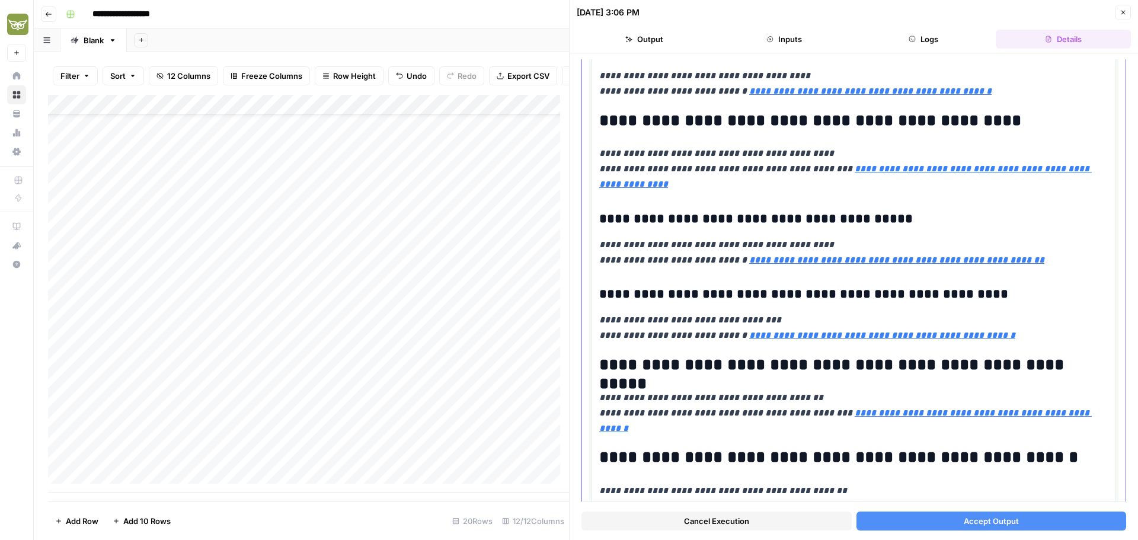
scroll to position [429, 0]
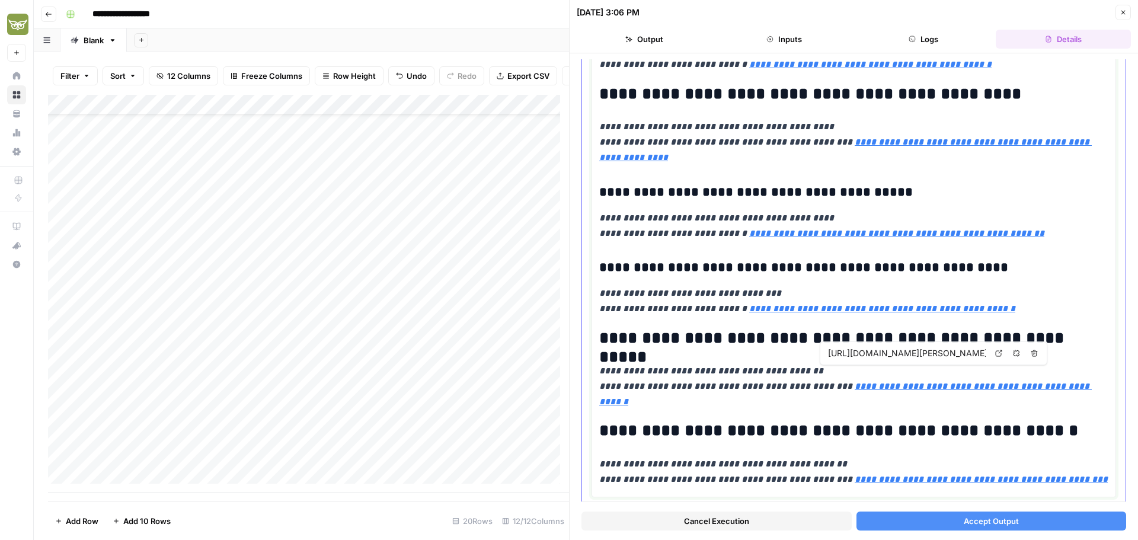
type input "[URL][DOMAIN_NAME]"
click at [881, 520] on button "Accept Output" at bounding box center [991, 521] width 270 height 19
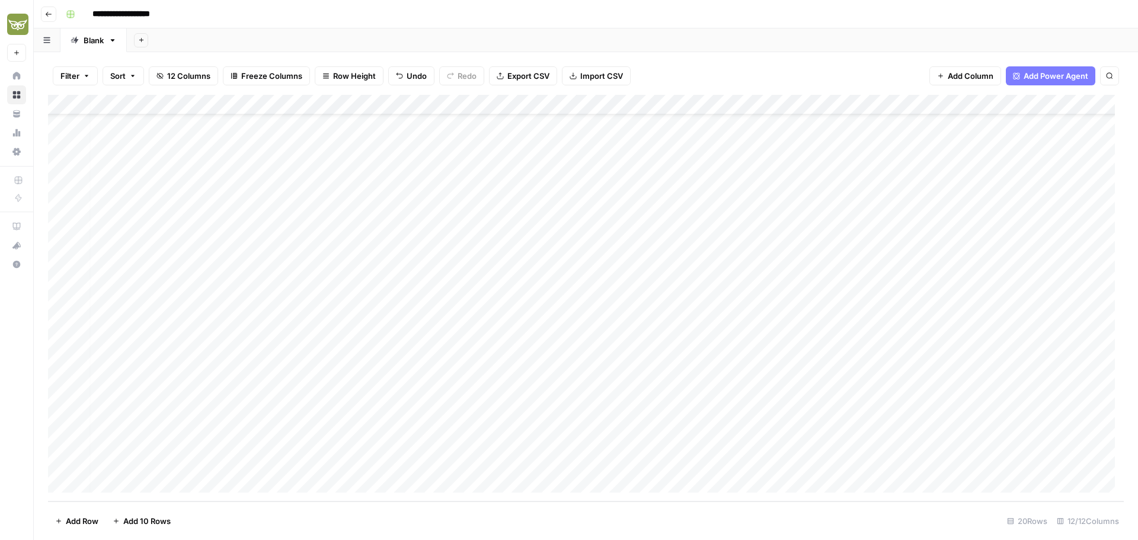
scroll to position [44, 0]
click at [974, 421] on div "Add Column" at bounding box center [586, 298] width 1076 height 407
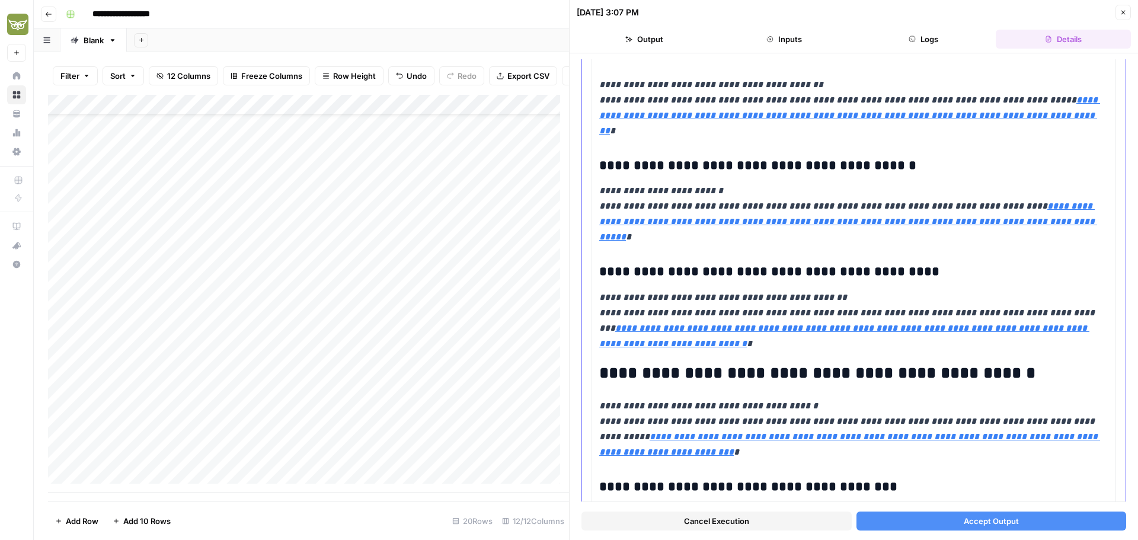
scroll to position [296, 0]
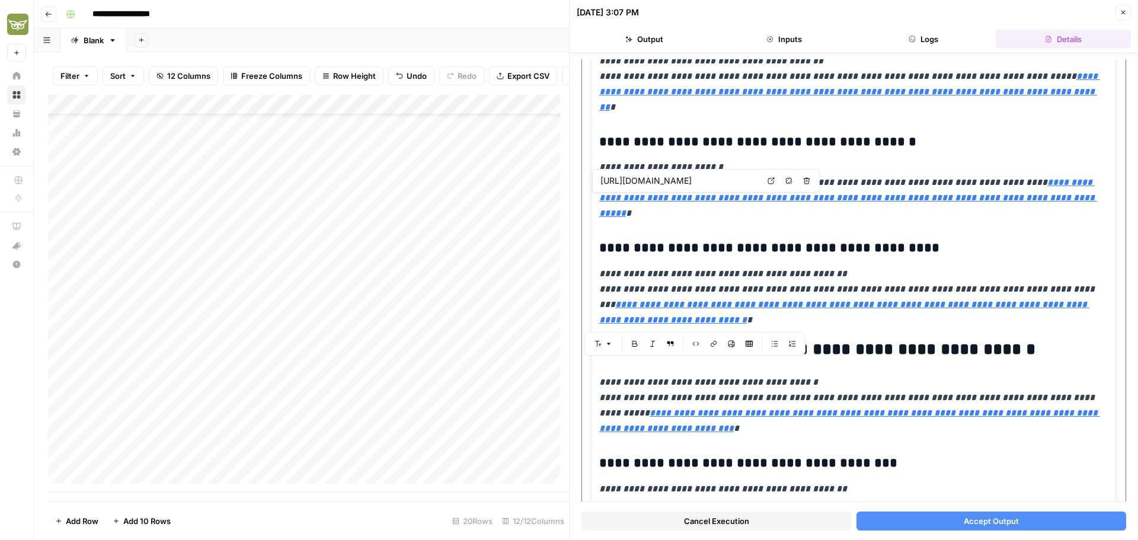
drag, startPoint x: 752, startPoint y: 322, endPoint x: 675, endPoint y: 169, distance: 171.8
click at [675, 169] on body "**********" at bounding box center [569, 270] width 1138 height 540
click at [740, 147] on h3 "**********" at bounding box center [849, 142] width 500 height 17
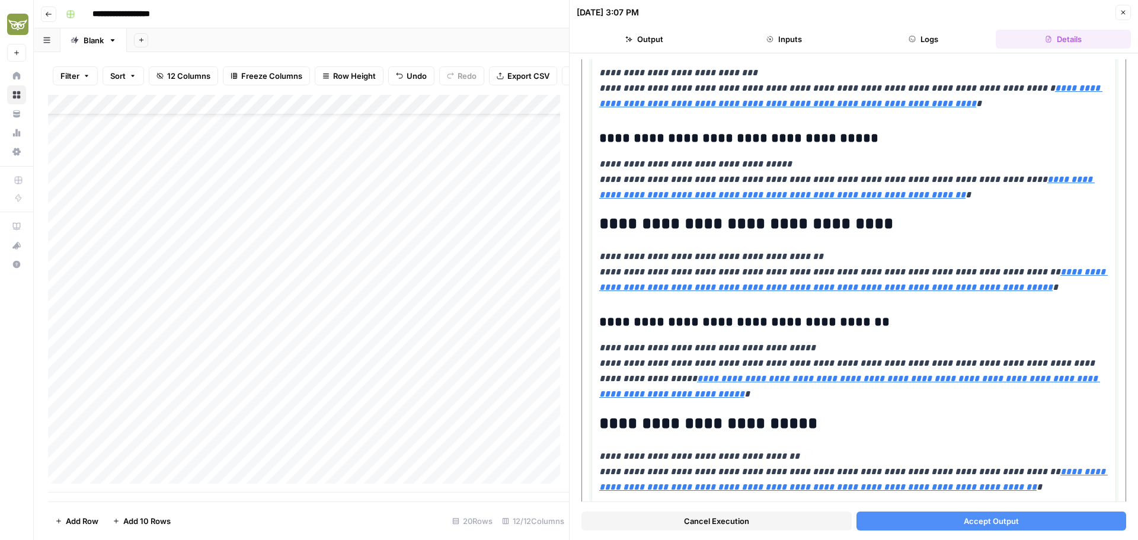
type input "[URL][DOMAIN_NAME]"
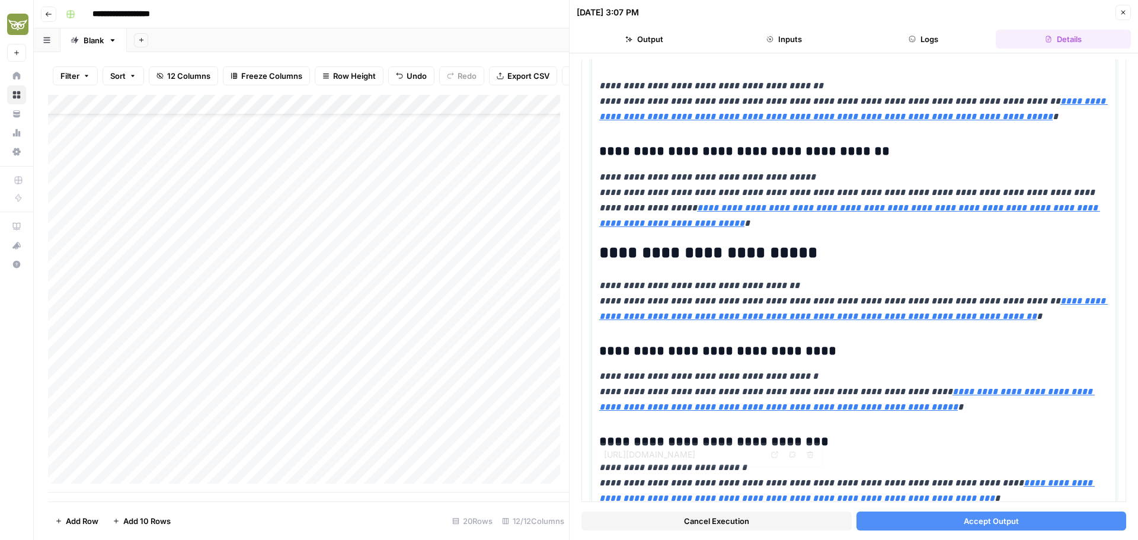
scroll to position [1185, 0]
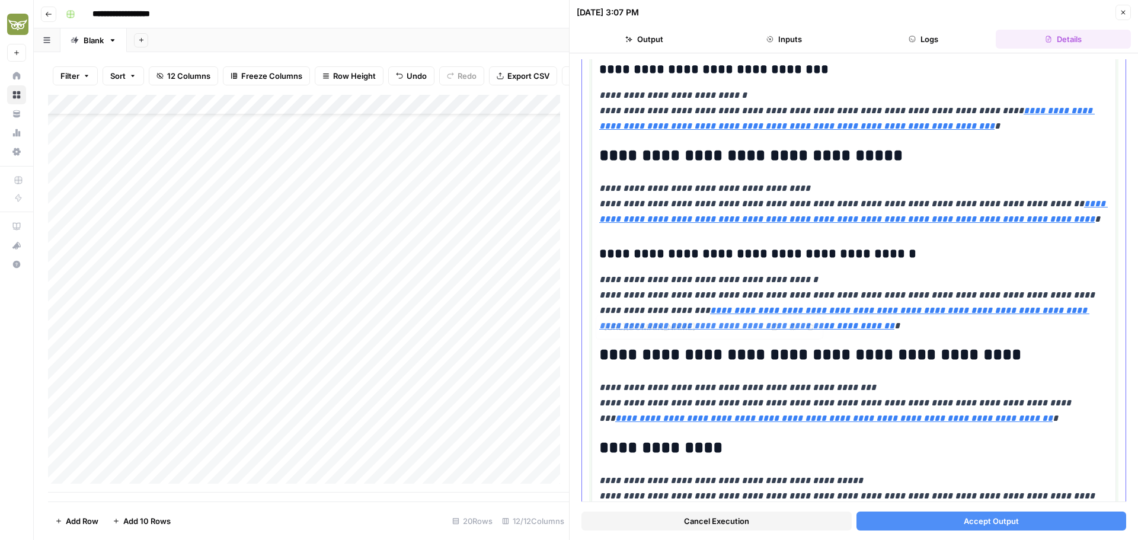
type input "[URL][DOMAIN_NAME]"
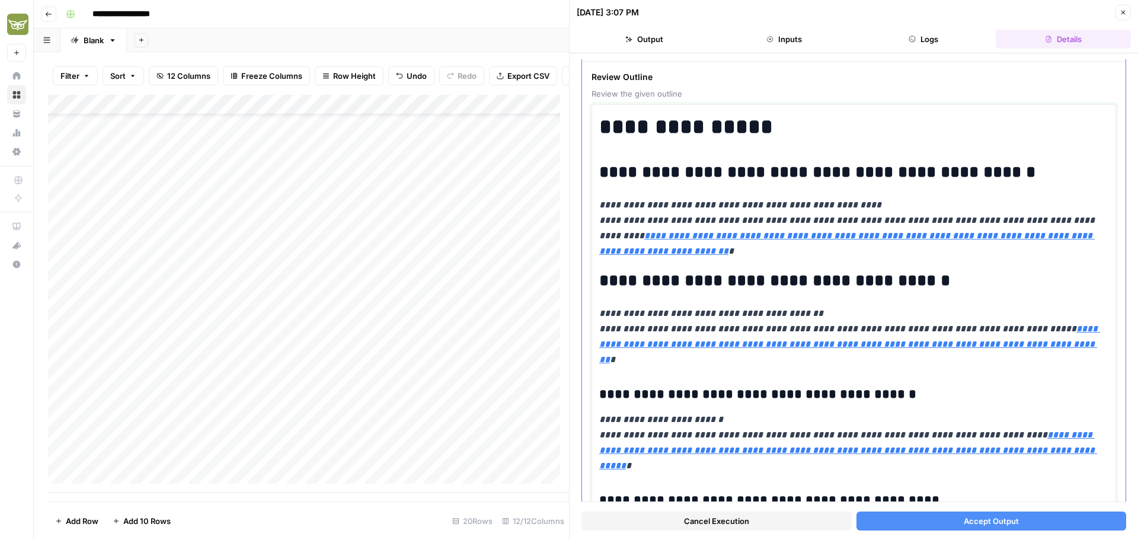
scroll to position [0, 0]
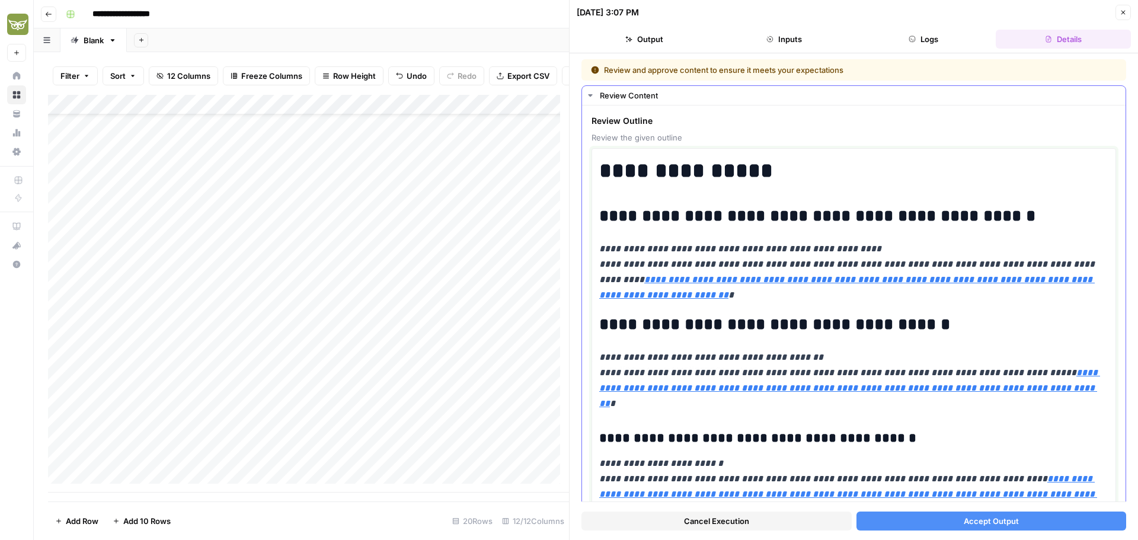
type input "[URL][DOMAIN_NAME][PERSON_NAME]"
click at [993, 523] on span "Accept Output" at bounding box center [991, 521] width 55 height 12
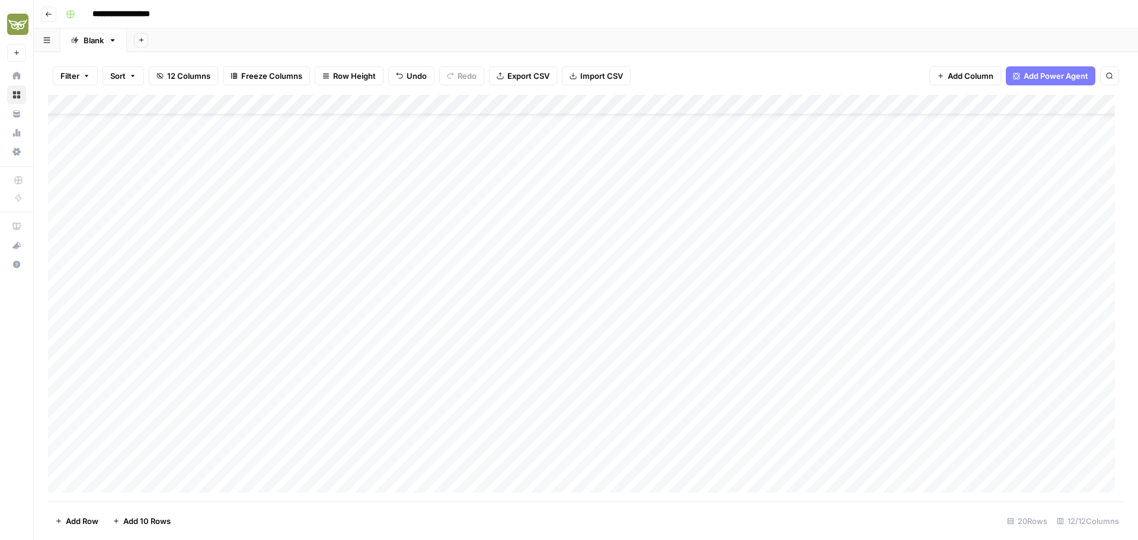
scroll to position [44, 0]
click at [954, 382] on div "Add Column" at bounding box center [586, 298] width 1076 height 407
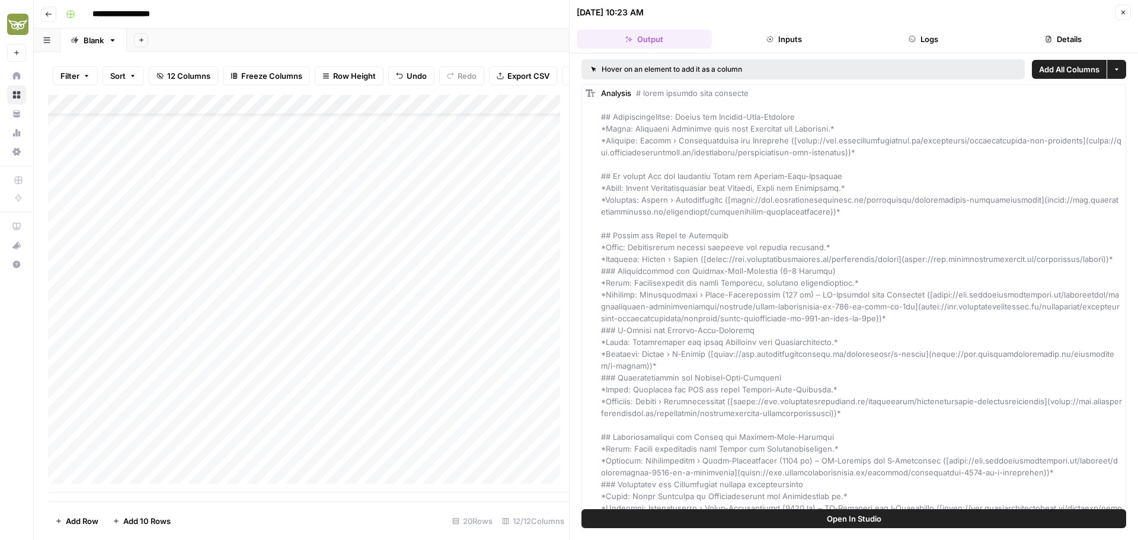
click at [1125, 11] on icon "button" at bounding box center [1123, 13] width 4 height 4
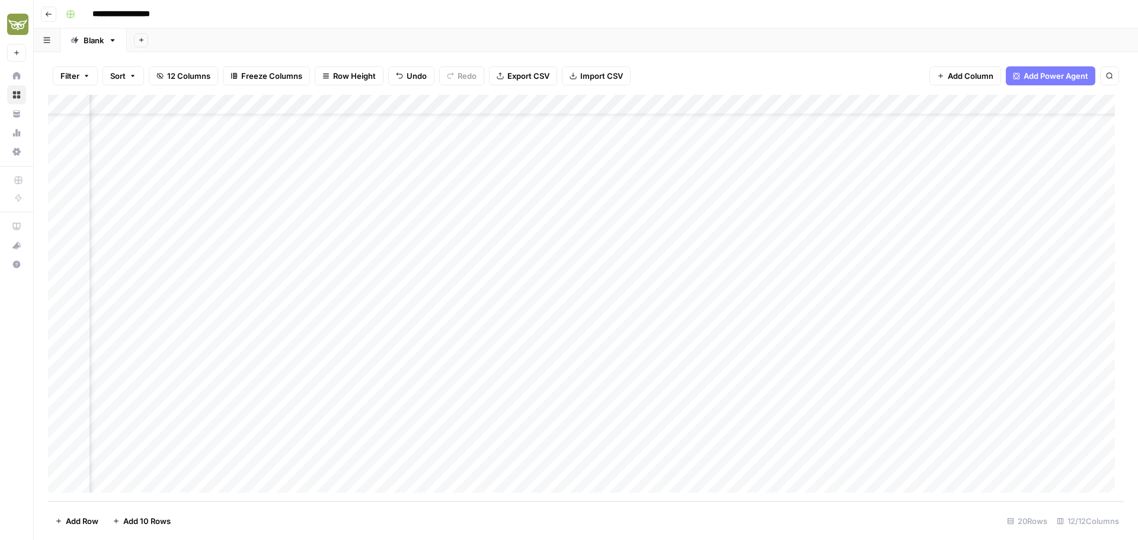
scroll to position [44, 188]
click at [996, 400] on div "Add Column" at bounding box center [586, 298] width 1076 height 407
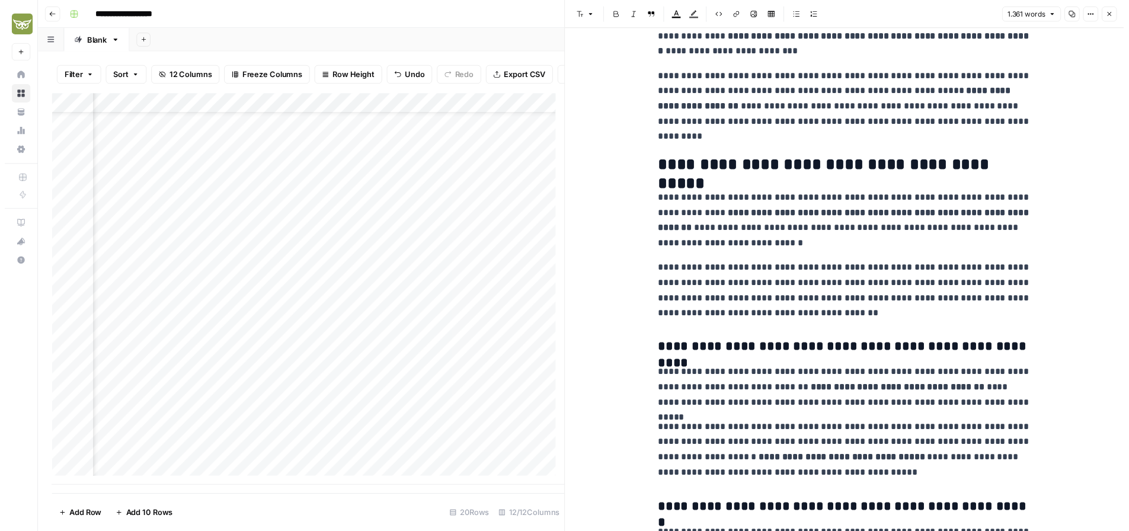
scroll to position [1185, 0]
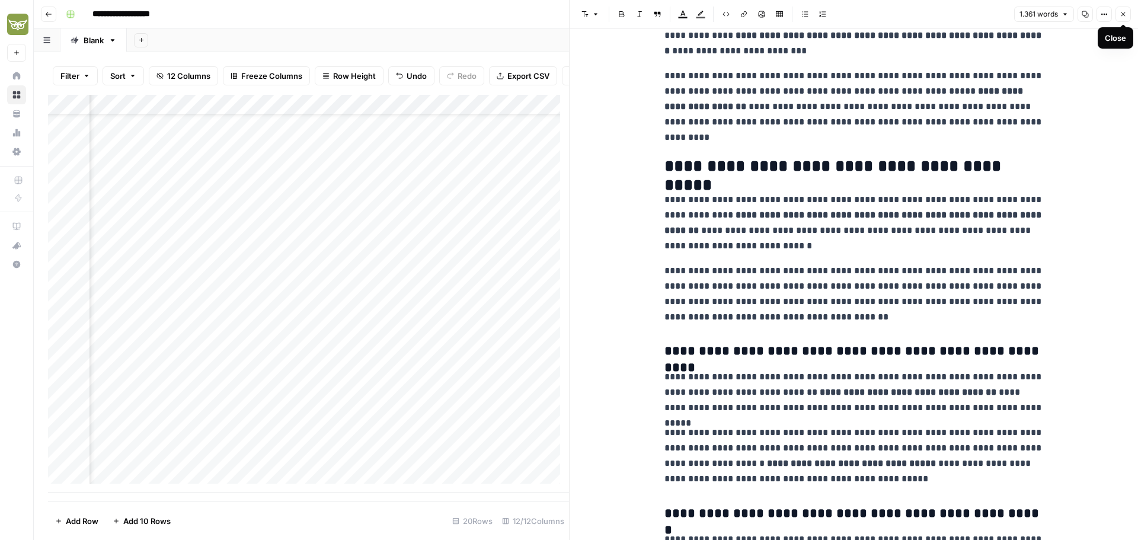
click at [1121, 18] on button "Close" at bounding box center [1123, 14] width 15 height 15
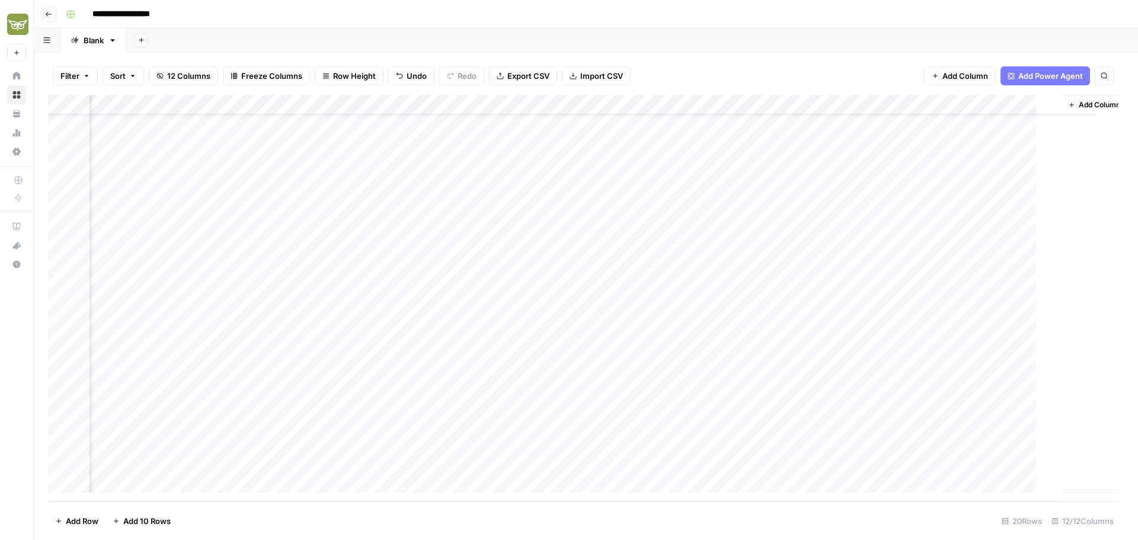
scroll to position [44, 241]
click at [947, 360] on div "Add Column" at bounding box center [586, 298] width 1076 height 407
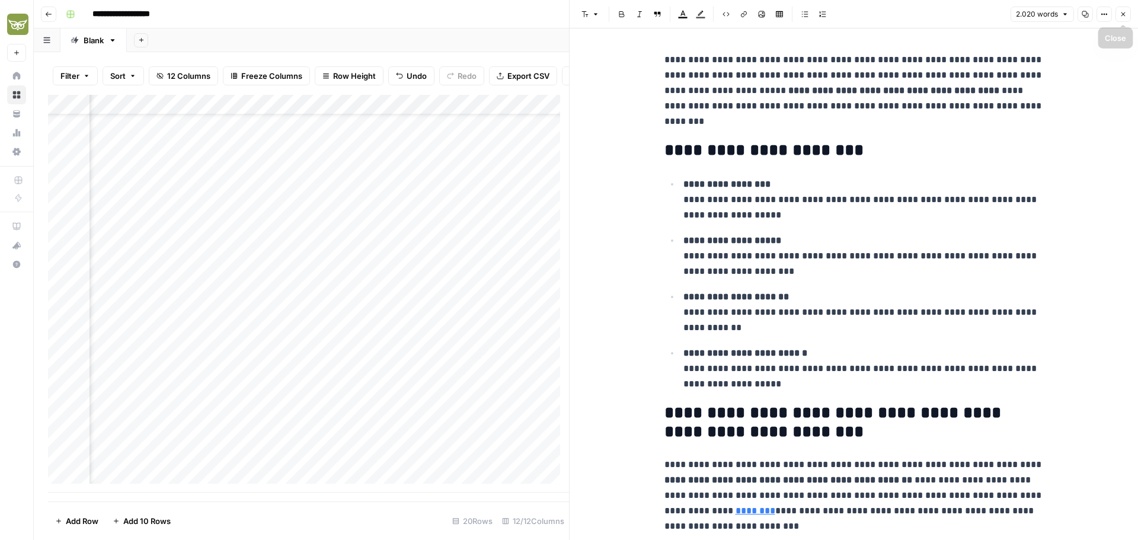
click at [1129, 17] on button "Close" at bounding box center [1123, 14] width 15 height 15
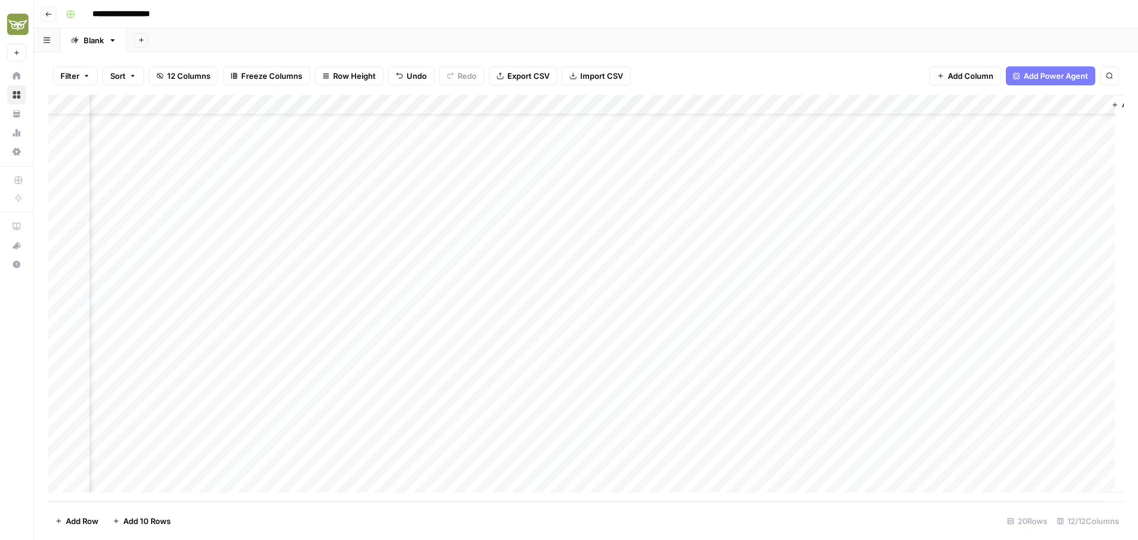
scroll to position [44, 201]
click at [985, 359] on div "Add Column" at bounding box center [586, 298] width 1076 height 407
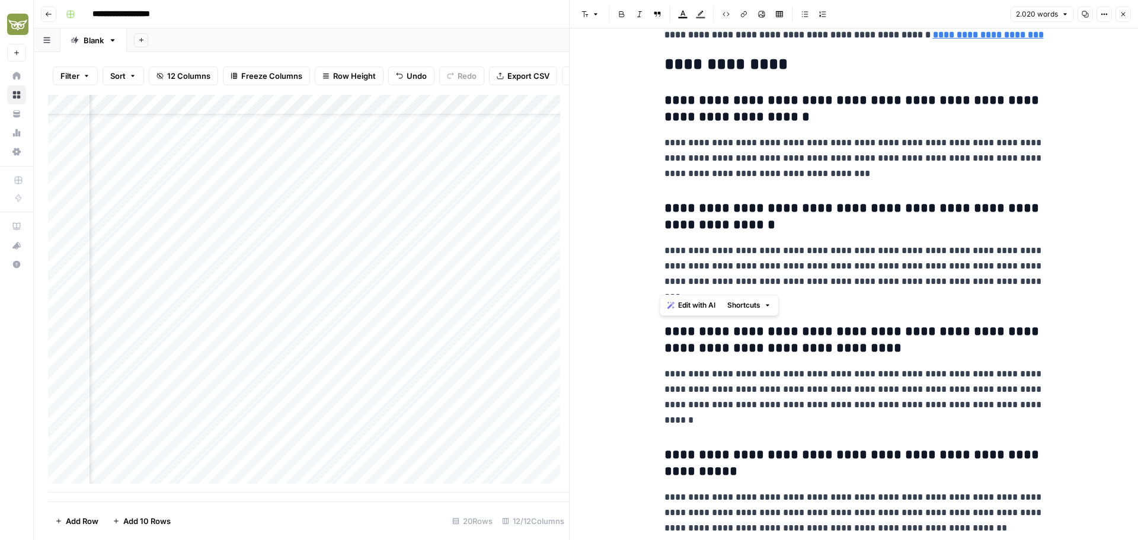
scroll to position [4675, 0]
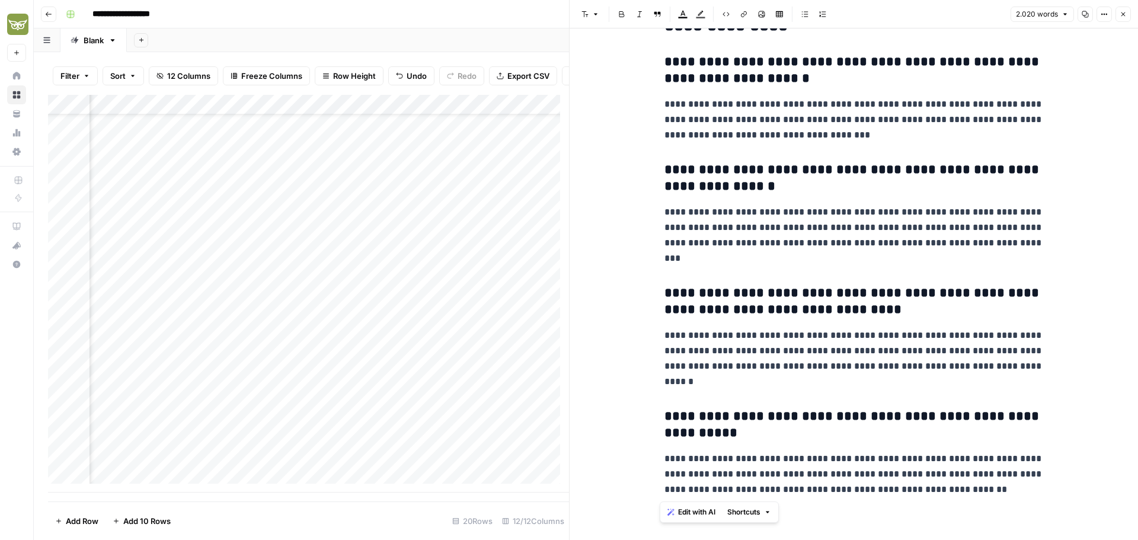
drag, startPoint x: 660, startPoint y: 59, endPoint x: 987, endPoint y: 491, distance: 541.5
copy div "**********"
click at [1124, 14] on icon "button" at bounding box center [1123, 14] width 4 height 4
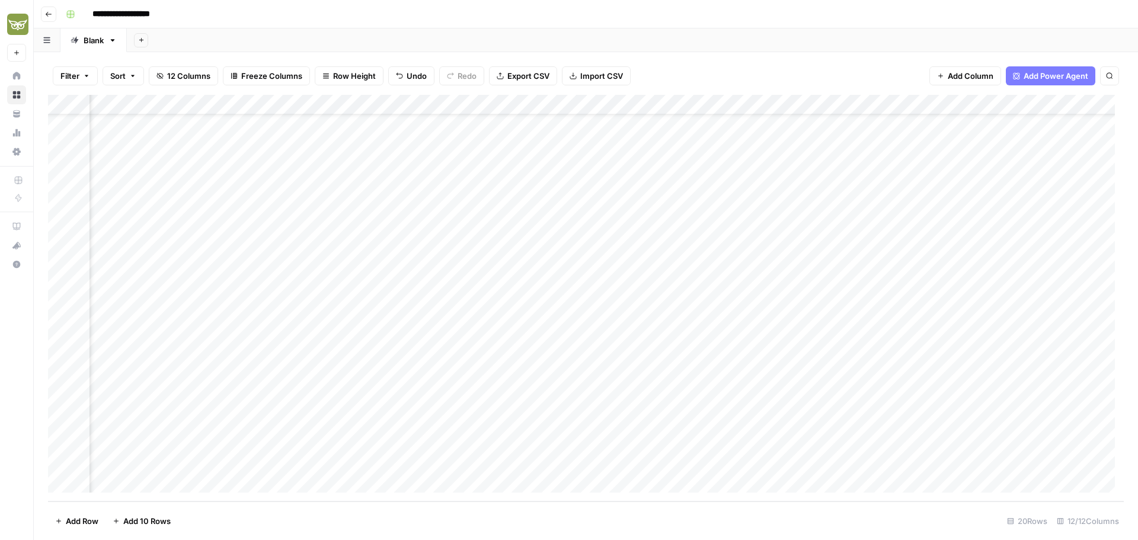
scroll to position [44, 191]
click at [779, 462] on div "Add Column" at bounding box center [586, 298] width 1076 height 407
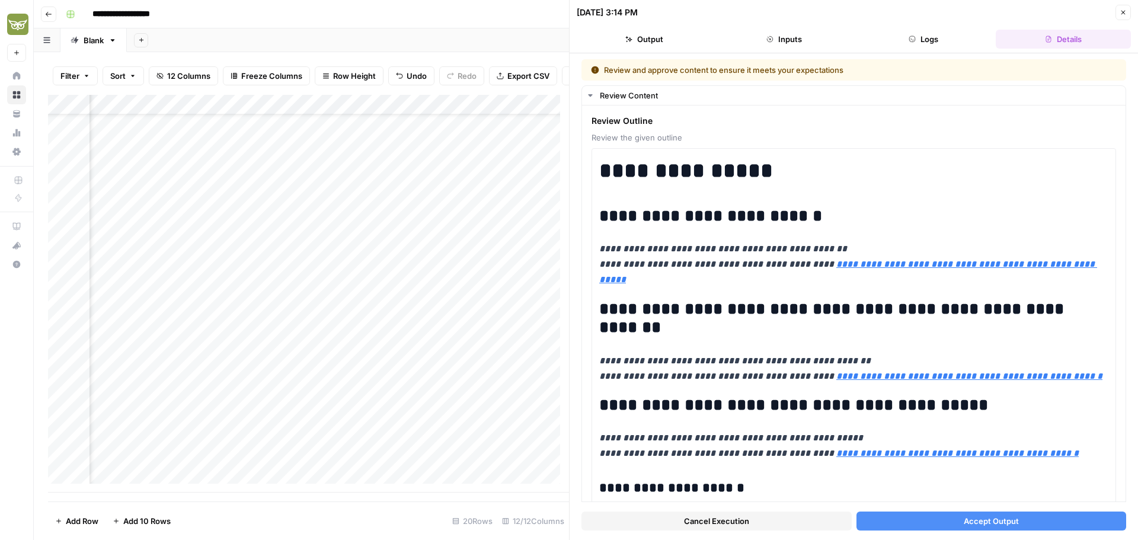
click at [939, 522] on button "Accept Output" at bounding box center [991, 521] width 270 height 19
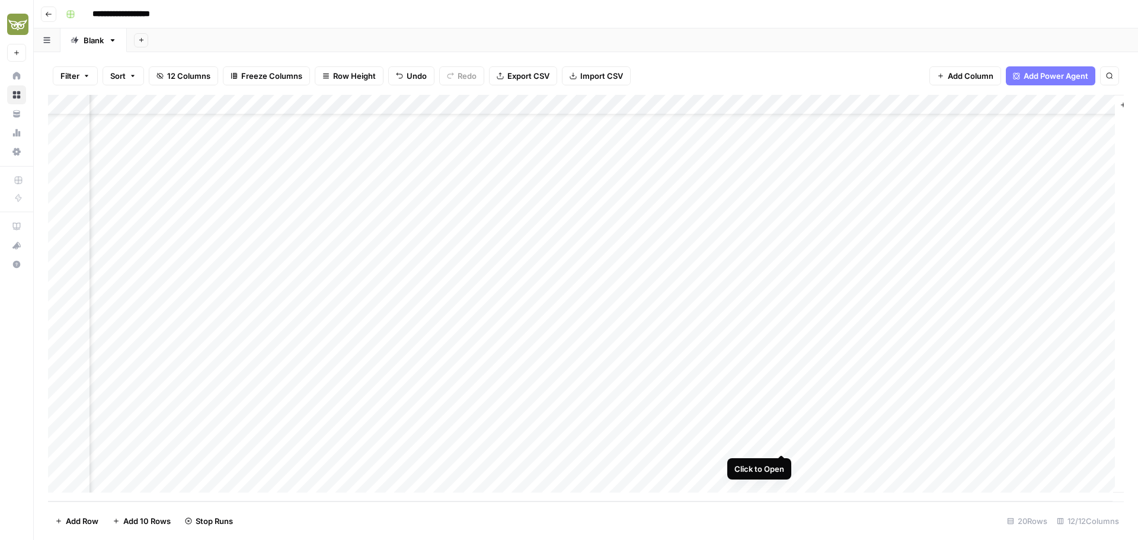
click at [779, 441] on div "Add Column" at bounding box center [586, 298] width 1076 height 407
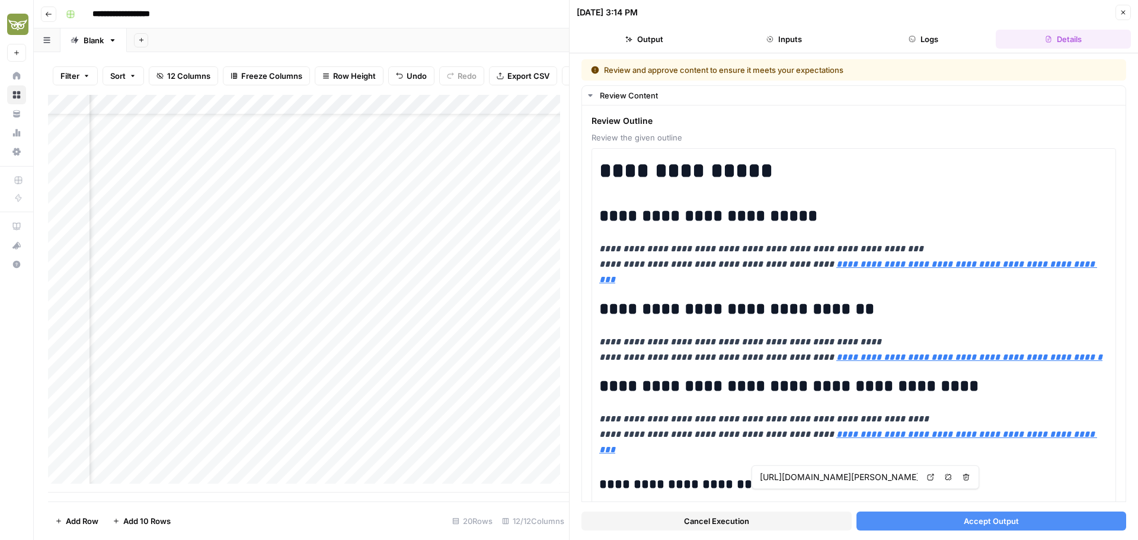
click at [985, 524] on span "Accept Output" at bounding box center [991, 521] width 55 height 12
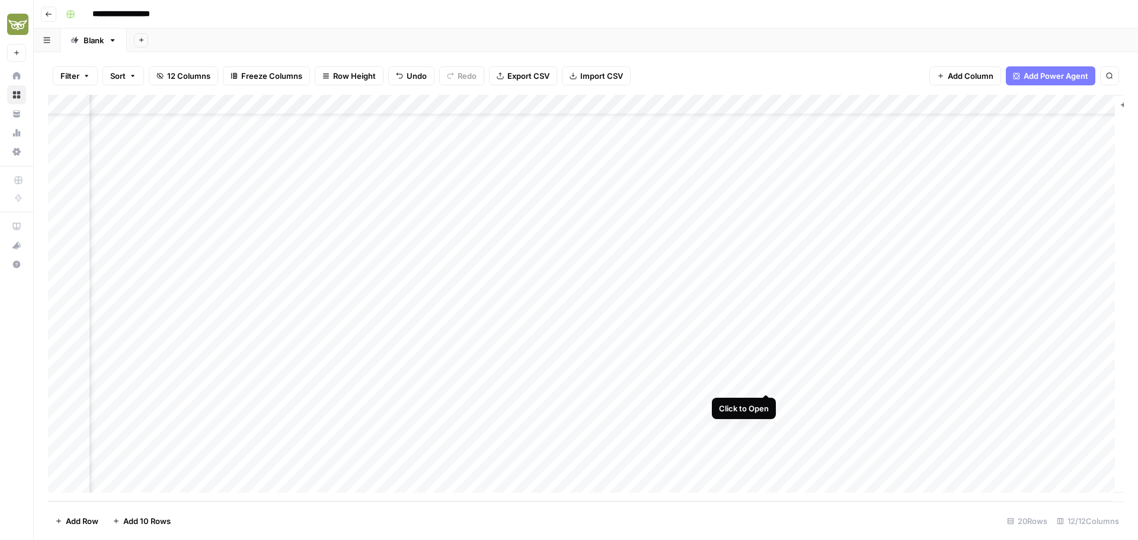
click at [766, 379] on div "Add Column" at bounding box center [586, 298] width 1076 height 407
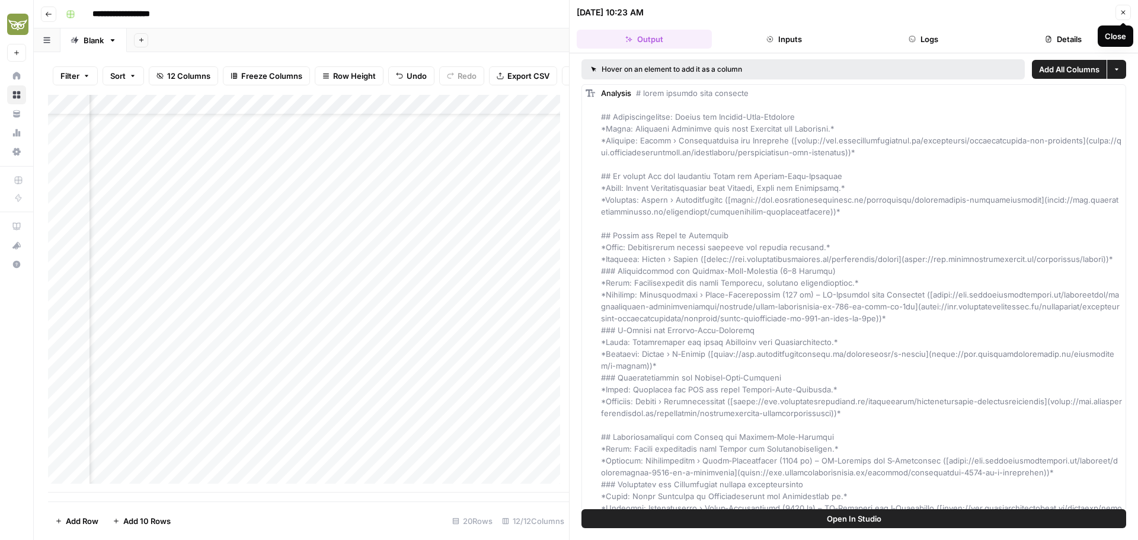
click at [1126, 12] on span "Close" at bounding box center [1126, 12] width 1 height 1
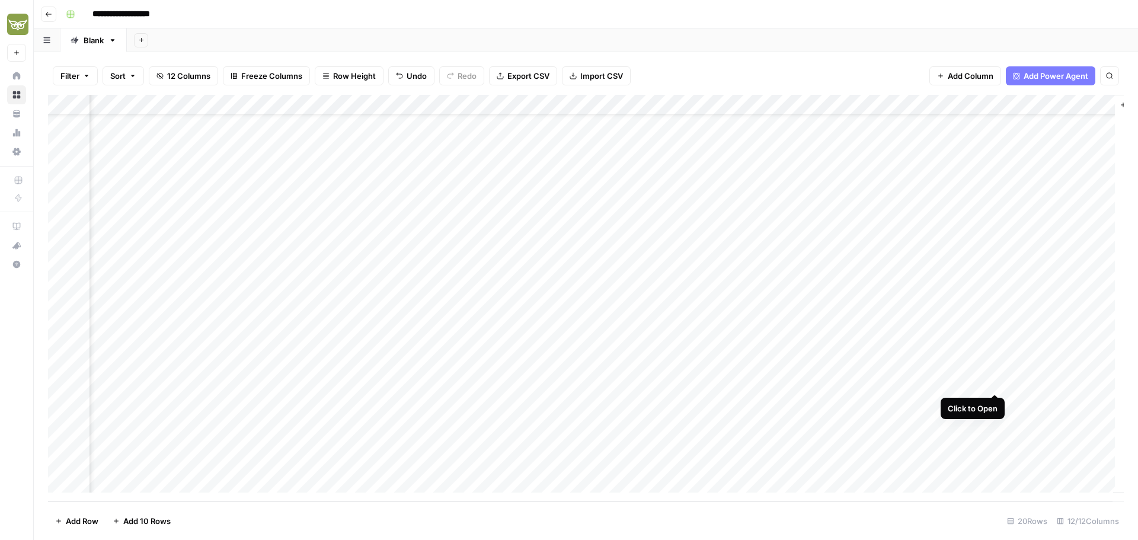
click at [996, 382] on div "Add Column" at bounding box center [586, 298] width 1076 height 407
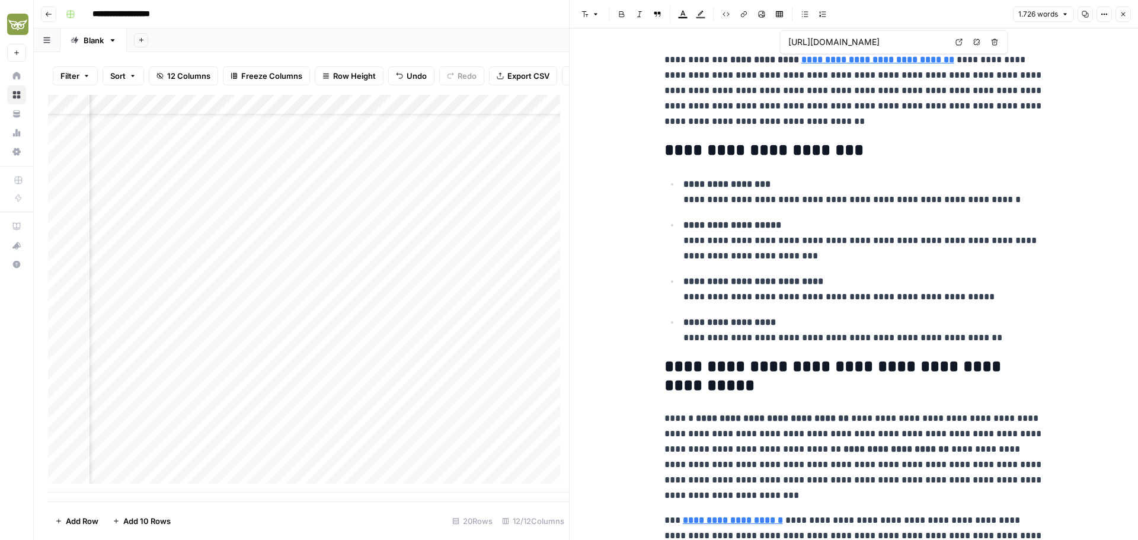
click at [913, 41] on input "https://www.betriebseinrichtung.de/collections/umkleidespinde-mit-trennwand" at bounding box center [867, 42] width 158 height 12
click at [957, 44] on body "**********" at bounding box center [569, 270] width 1138 height 540
click at [958, 42] on icon at bounding box center [958, 42] width 7 height 7
click at [1124, 16] on icon "button" at bounding box center [1123, 14] width 7 height 7
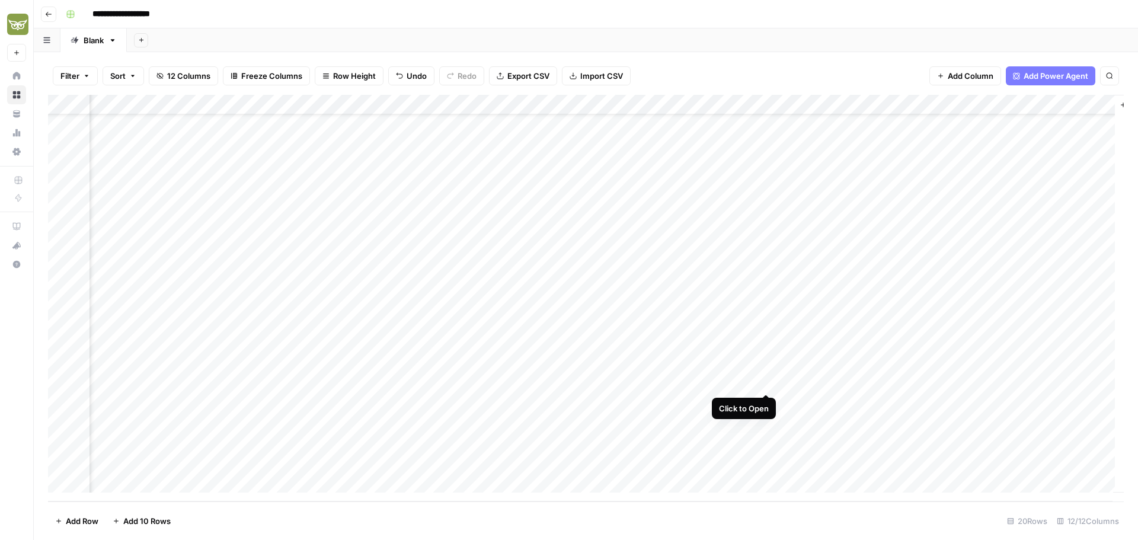
click at [765, 383] on div "Add Column" at bounding box center [586, 298] width 1076 height 407
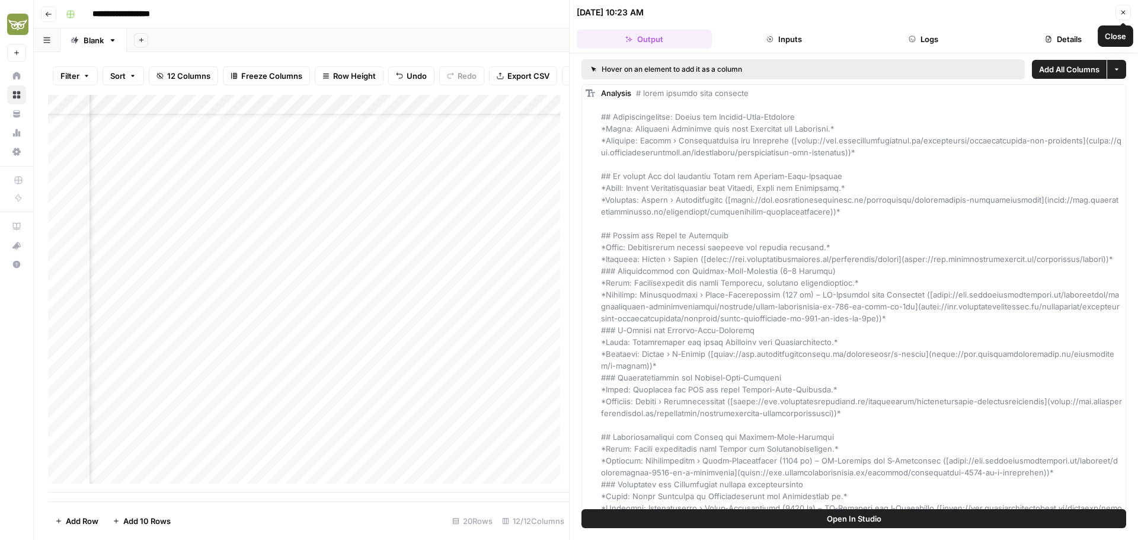
click at [1129, 11] on button "Close" at bounding box center [1123, 12] width 15 height 15
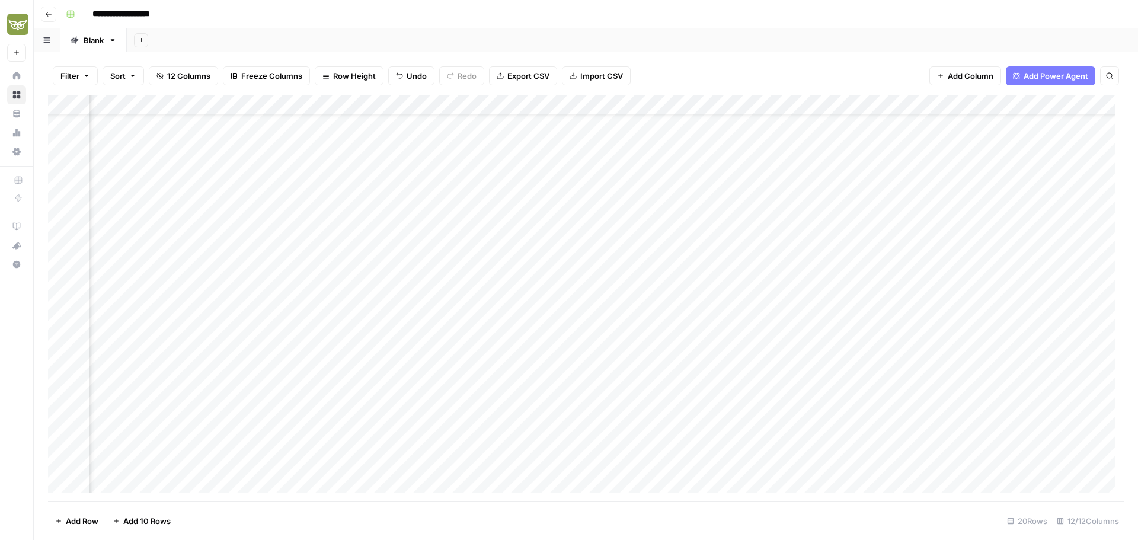
scroll to position [44, 182]
click at [1004, 463] on div "Add Column" at bounding box center [586, 298] width 1076 height 407
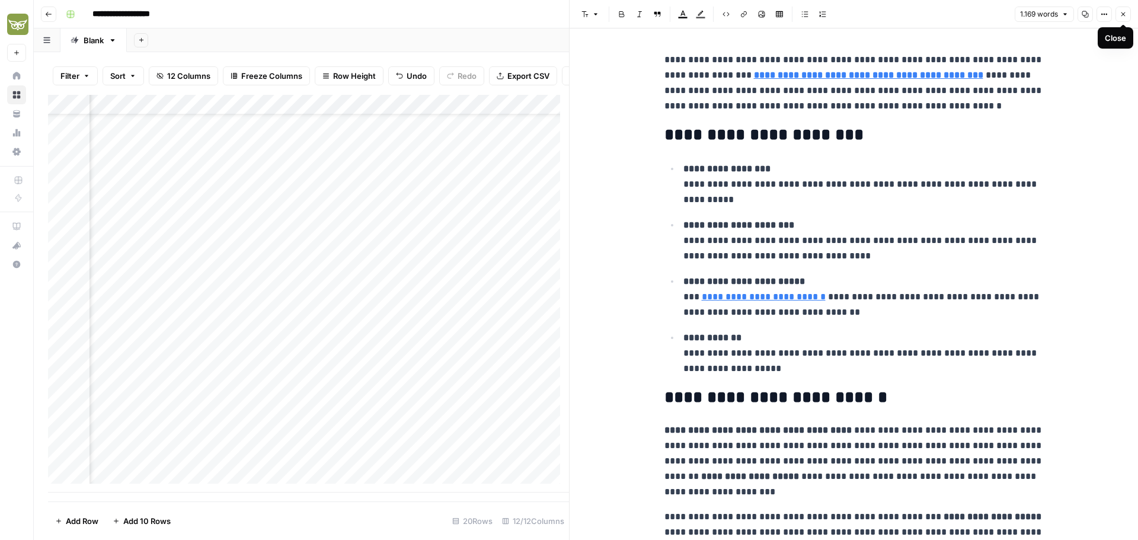
click at [1126, 13] on icon "button" at bounding box center [1123, 14] width 7 height 7
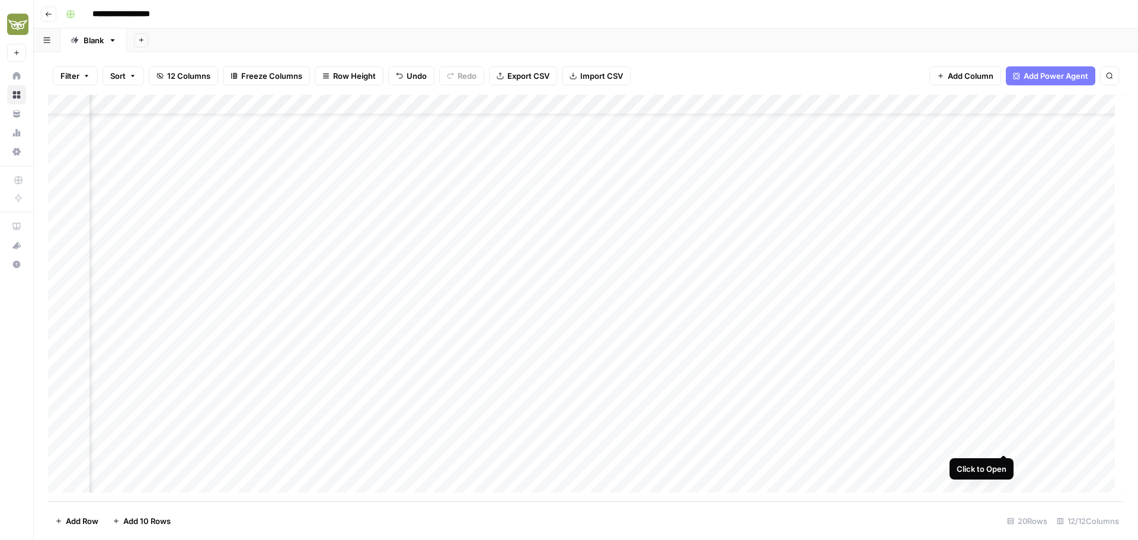
click at [1004, 443] on div "Add Column" at bounding box center [586, 298] width 1076 height 407
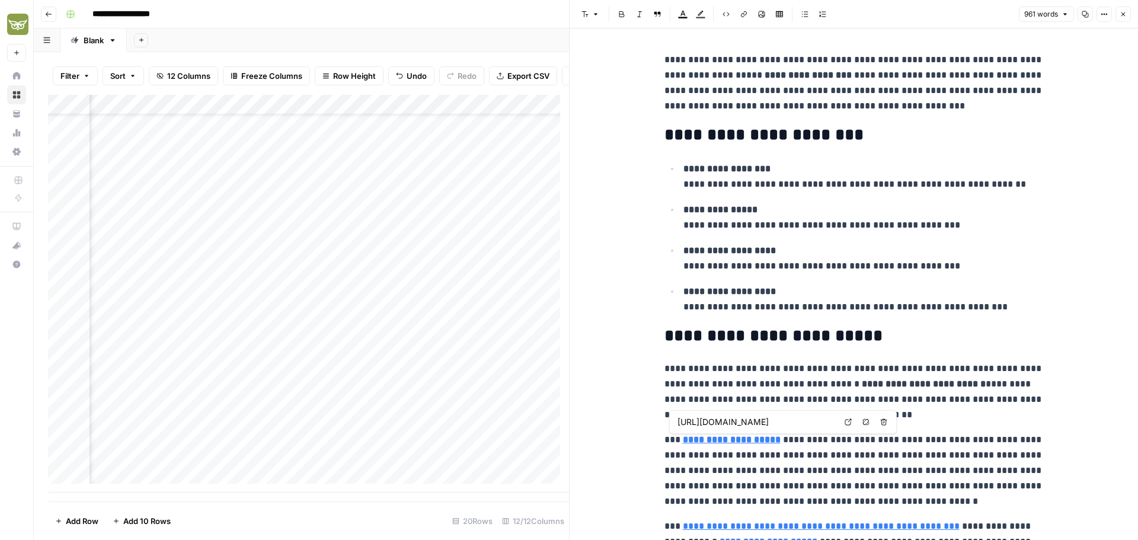
type input "https://www.betriebseinrichtung.de/collections/werkstattspinde/products/kleider…"
click at [865, 527] on link "**********" at bounding box center [821, 526] width 277 height 9
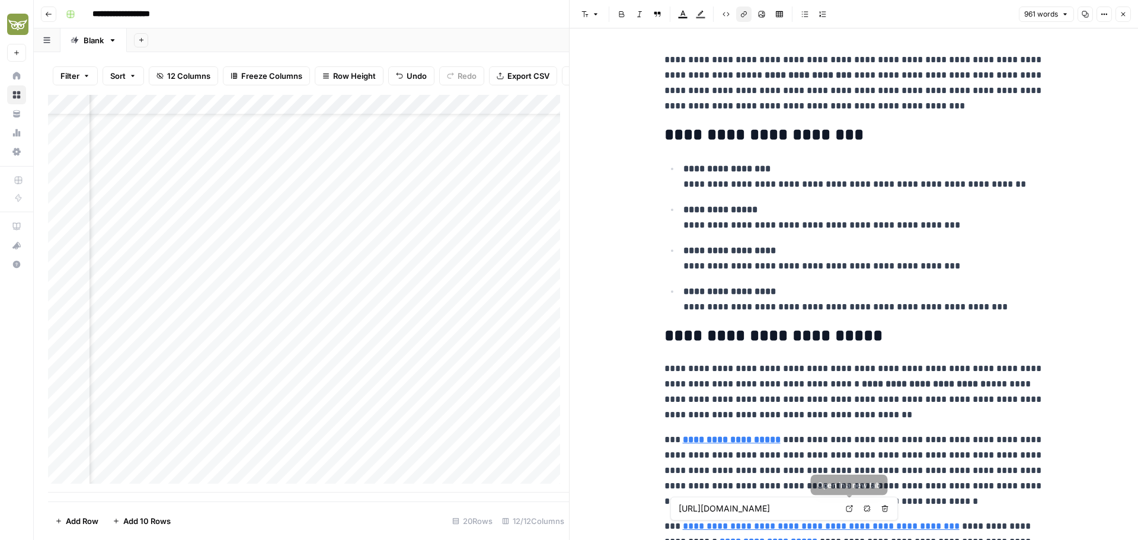
click at [850, 508] on icon at bounding box center [849, 509] width 7 height 7
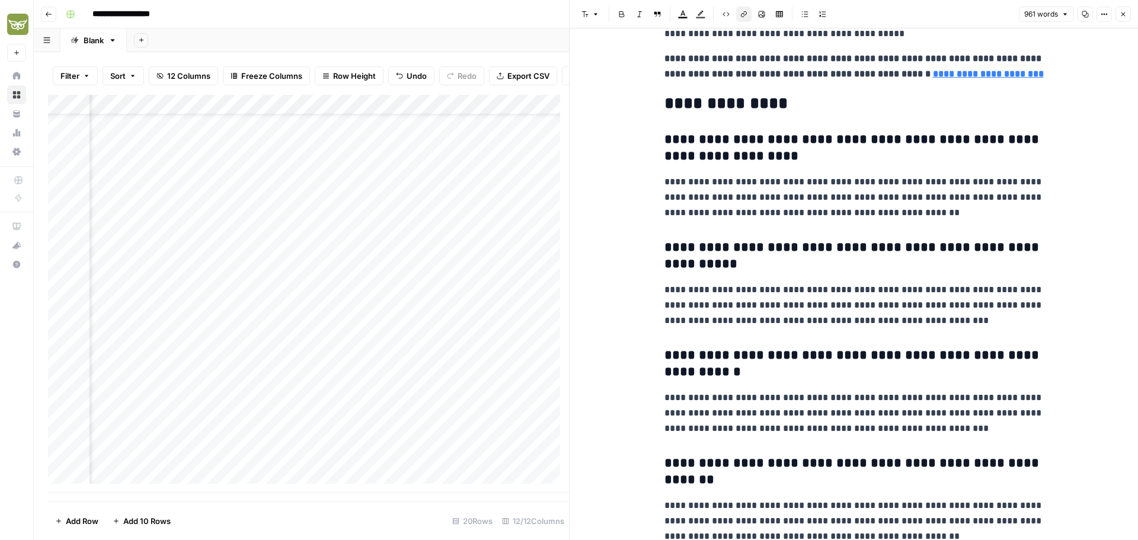
scroll to position [2248, 0]
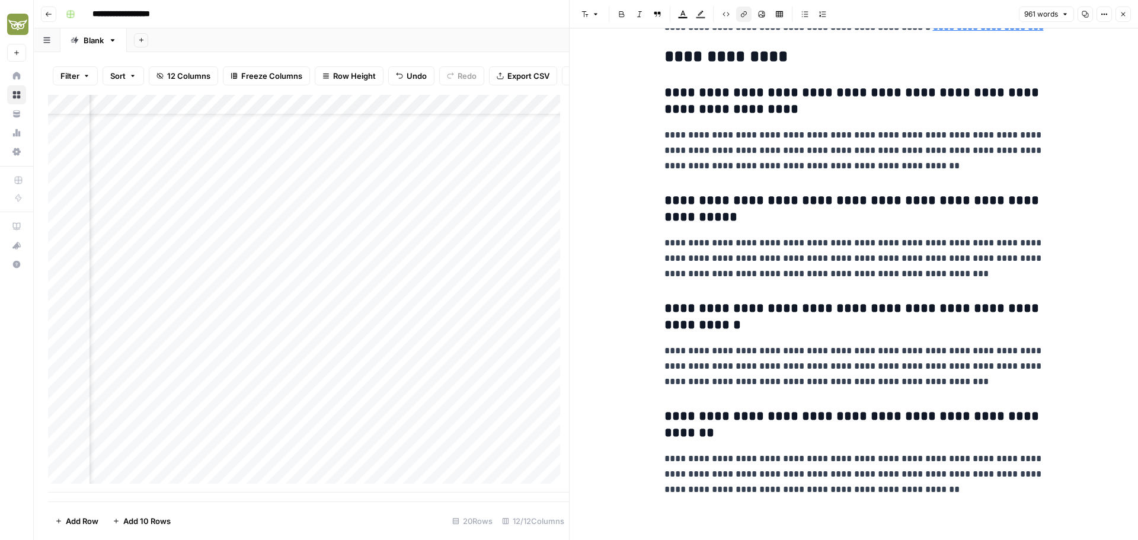
click at [1128, 14] on button "Close" at bounding box center [1123, 14] width 15 height 15
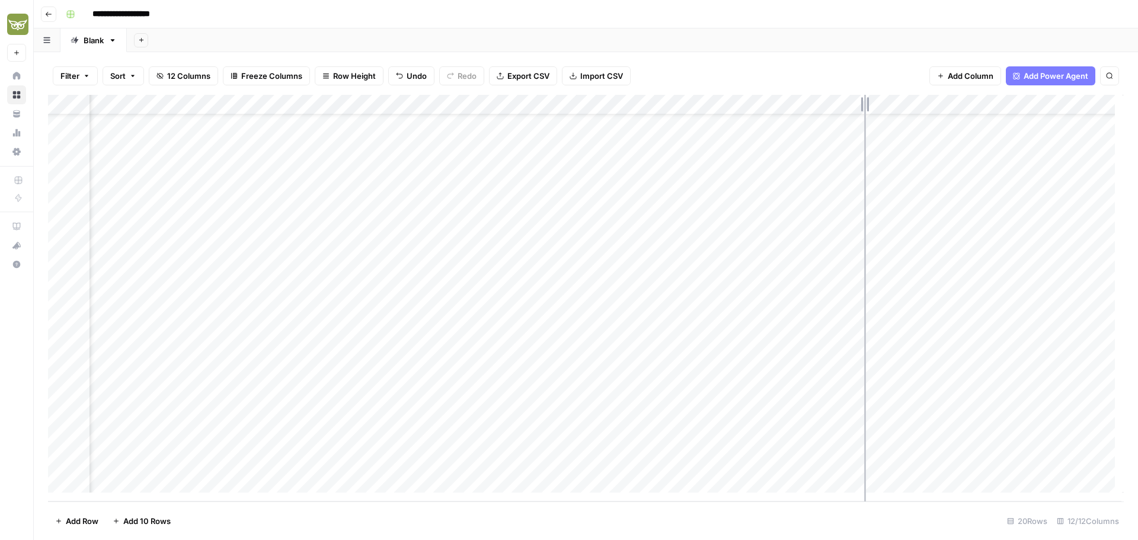
drag, startPoint x: 909, startPoint y: 108, endPoint x: 864, endPoint y: 111, distance: 45.1
click at [864, 111] on div "Add Column" at bounding box center [586, 298] width 1076 height 407
drag, startPoint x: 803, startPoint y: 106, endPoint x: 774, endPoint y: 107, distance: 29.1
click at [774, 107] on div "Add Column" at bounding box center [586, 298] width 1076 height 407
drag, startPoint x: 696, startPoint y: 105, endPoint x: 644, endPoint y: 108, distance: 52.9
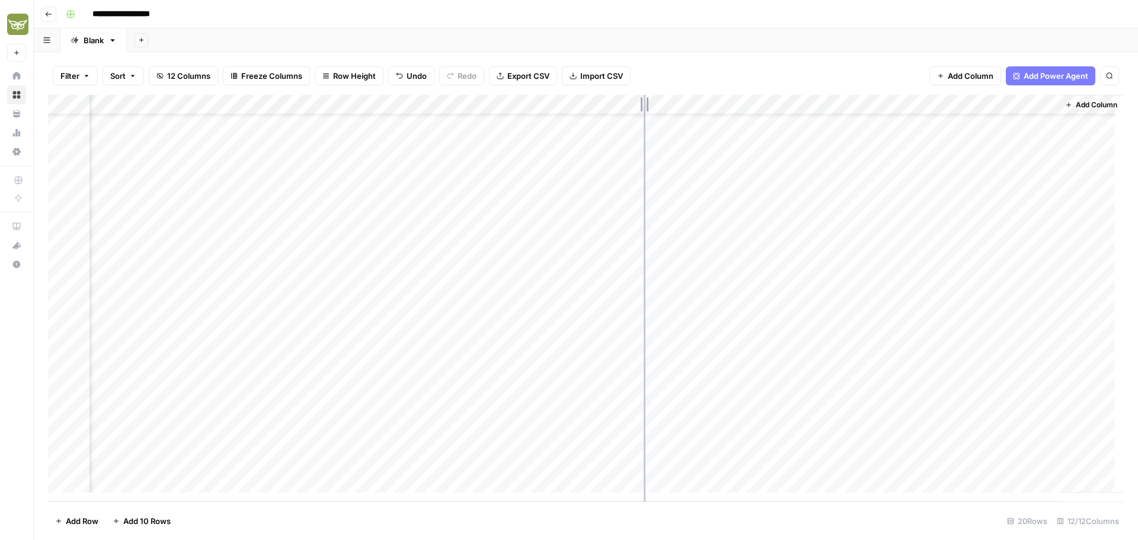
click at [644, 108] on div "Add Column" at bounding box center [586, 298] width 1076 height 407
drag, startPoint x: 634, startPoint y: 106, endPoint x: 620, endPoint y: 106, distance: 14.2
click at [620, 106] on div "Add Column" at bounding box center [586, 298] width 1076 height 407
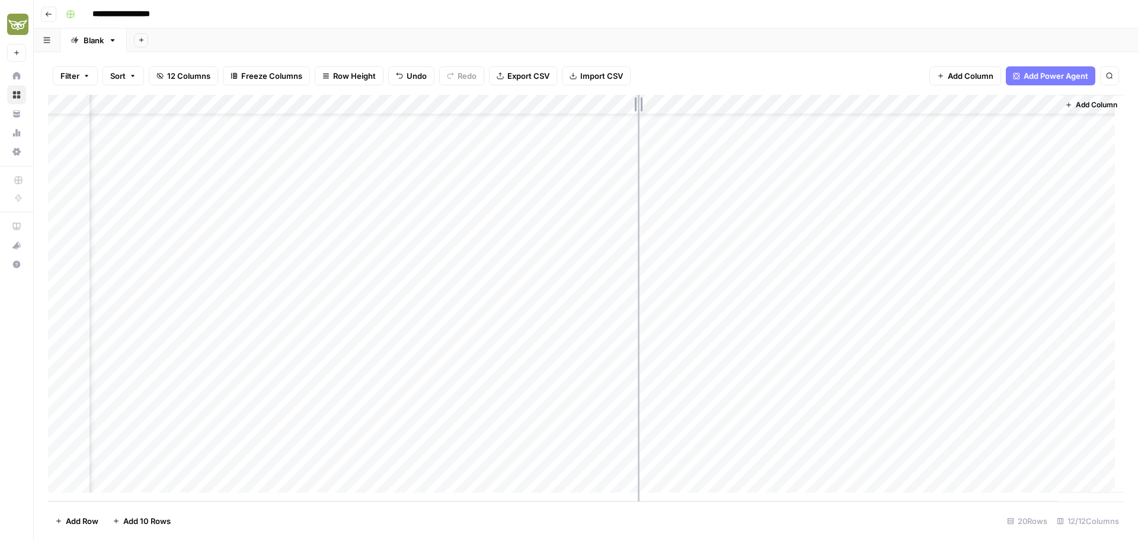
click at [638, 108] on div "Add Column" at bounding box center [586, 298] width 1076 height 407
drag, startPoint x: 574, startPoint y: 104, endPoint x: 539, endPoint y: 104, distance: 35.0
click at [539, 104] on div "Add Column" at bounding box center [586, 298] width 1076 height 407
drag, startPoint x: 211, startPoint y: 107, endPoint x: 161, endPoint y: 110, distance: 50.4
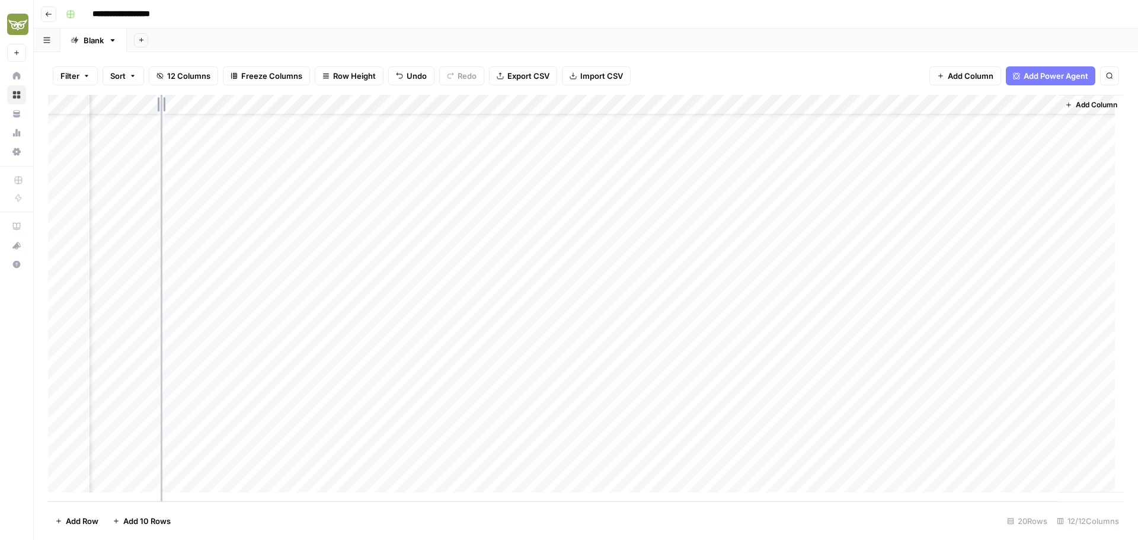
click at [161, 110] on div "Add Column" at bounding box center [586, 298] width 1076 height 407
drag, startPoint x: 424, startPoint y: 111, endPoint x: 394, endPoint y: 113, distance: 30.3
click at [394, 113] on div "Add Column" at bounding box center [586, 298] width 1076 height 407
drag, startPoint x: 314, startPoint y: 101, endPoint x: 291, endPoint y: 102, distance: 22.5
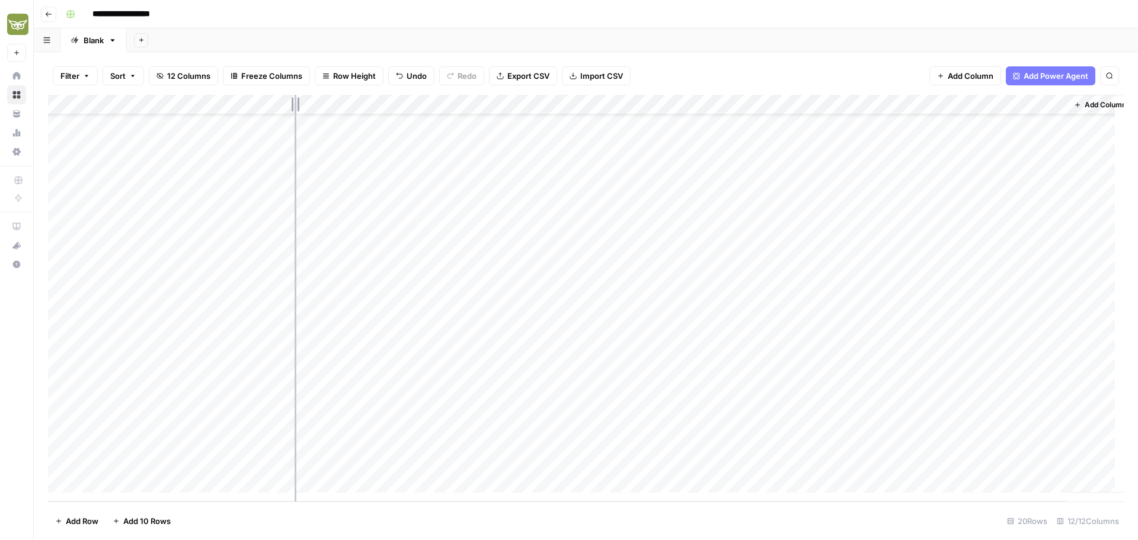
click at [291, 102] on div "Add Column" at bounding box center [586, 298] width 1076 height 407
